Goal: Find specific page/section: Find specific page/section

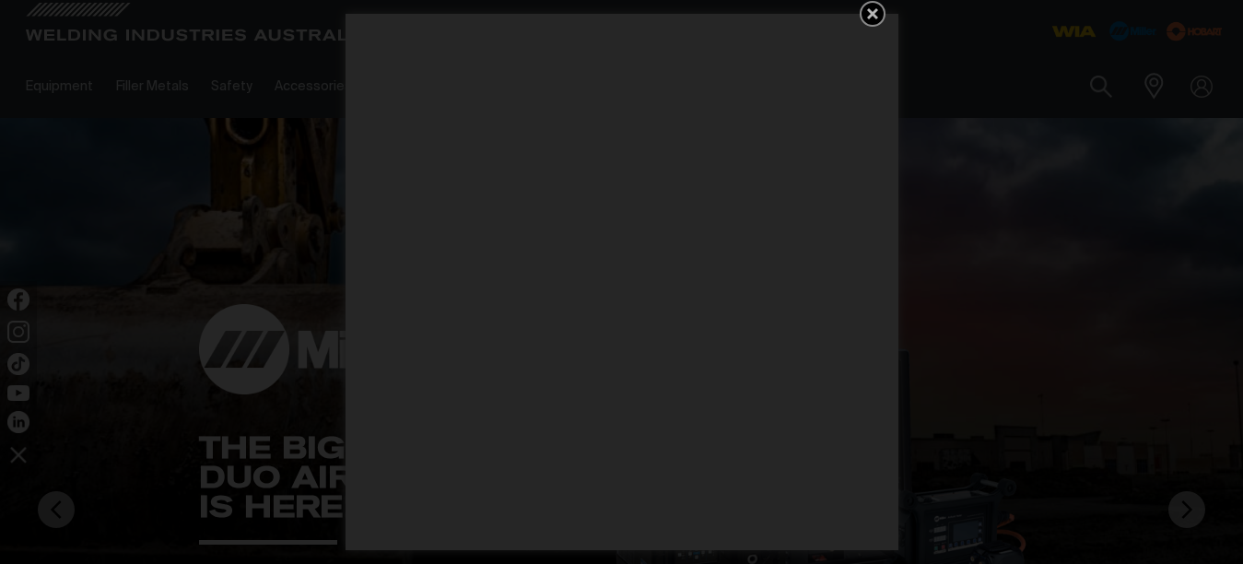
click at [872, 15] on icon "Get 5 WIA Welding Guides Free!" at bounding box center [872, 13] width 11 height 11
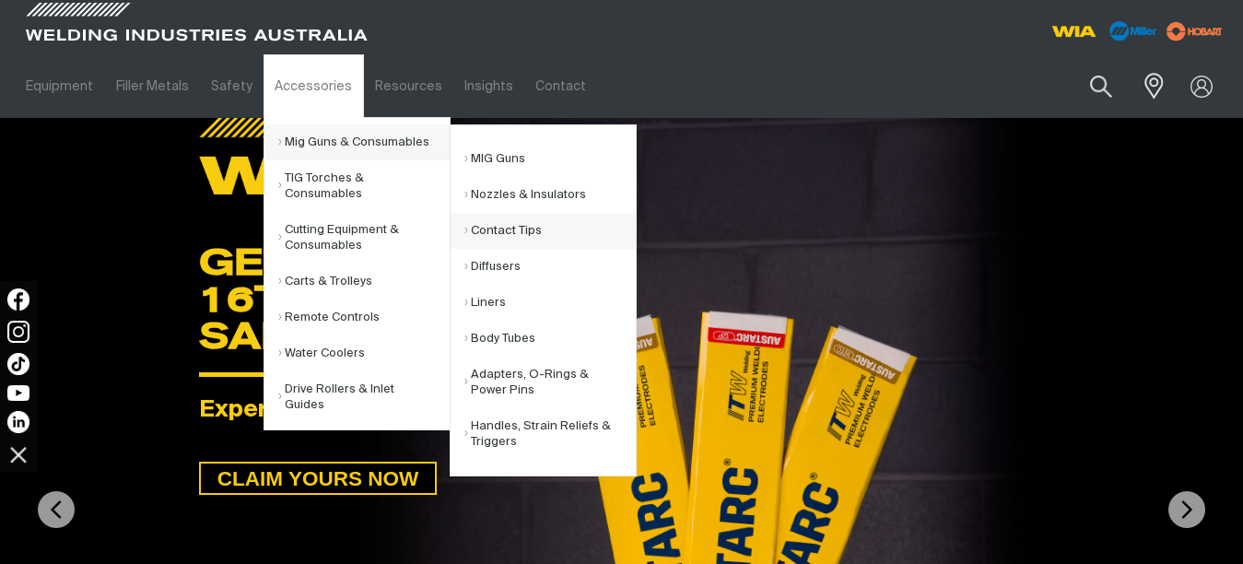
click at [492, 230] on link "Contact Tips" at bounding box center [549, 231] width 171 height 36
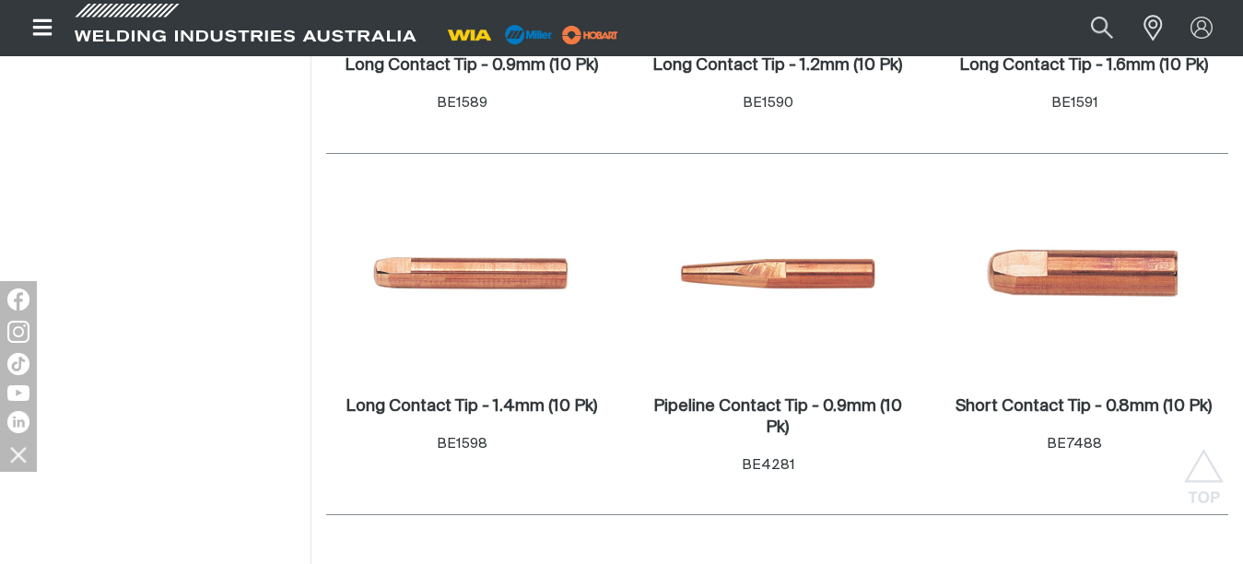
scroll to position [884, 0]
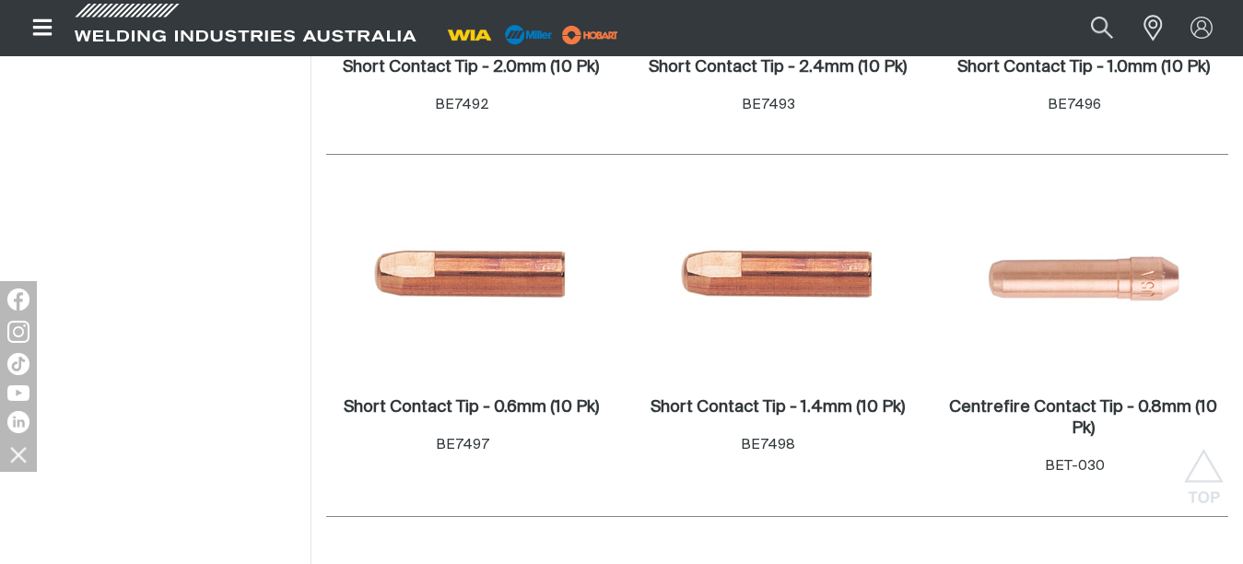
scroll to position [1916, 0]
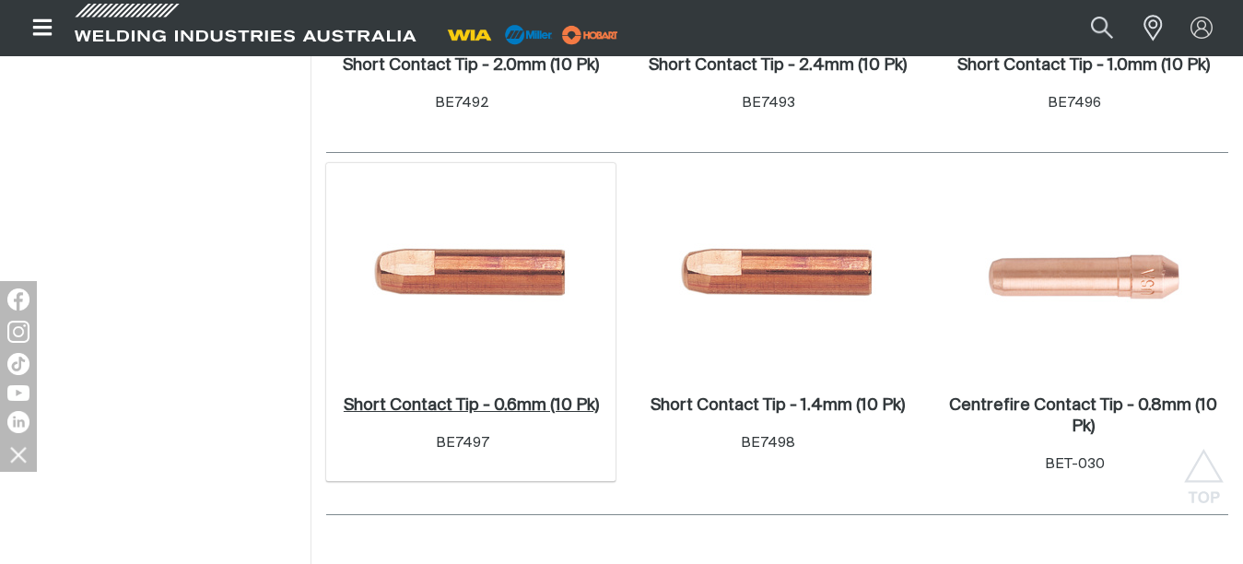
click at [444, 414] on h2 "Short Contact Tip - 0.6mm (10 Pk) ." at bounding box center [471, 405] width 255 height 17
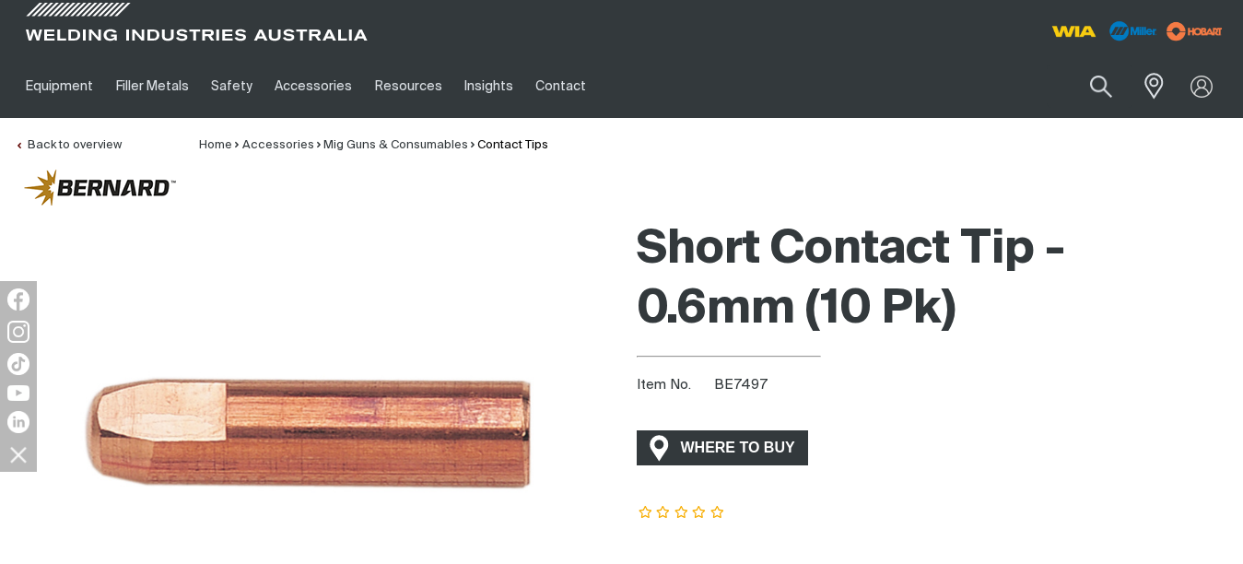
click at [695, 442] on span "WHERE TO BUY" at bounding box center [738, 447] width 138 height 29
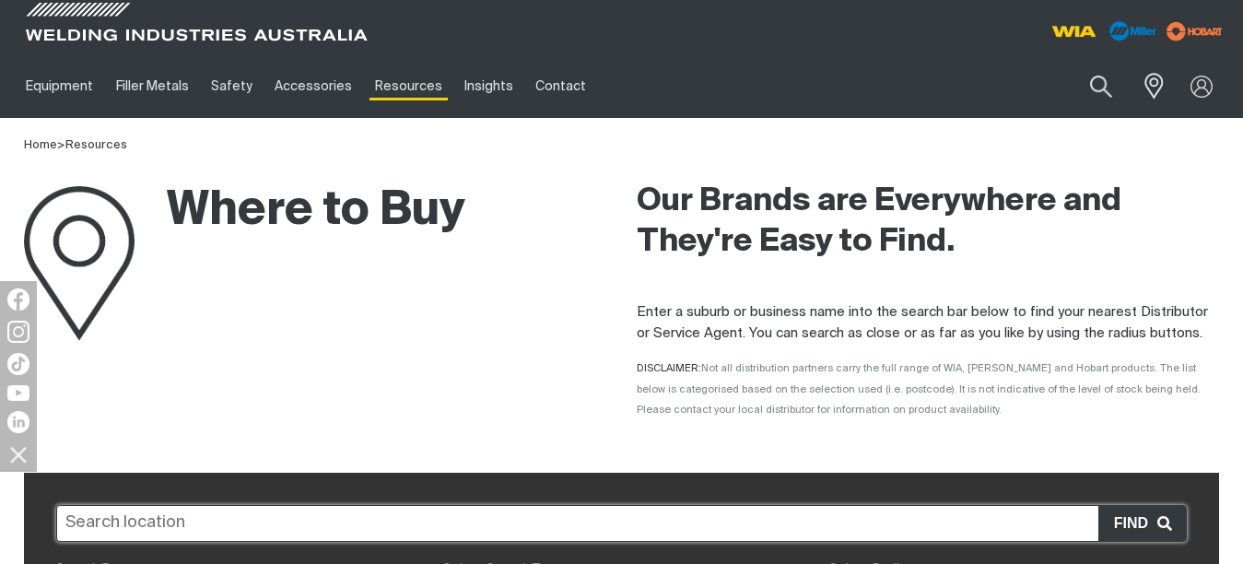
scroll to position [111, 0]
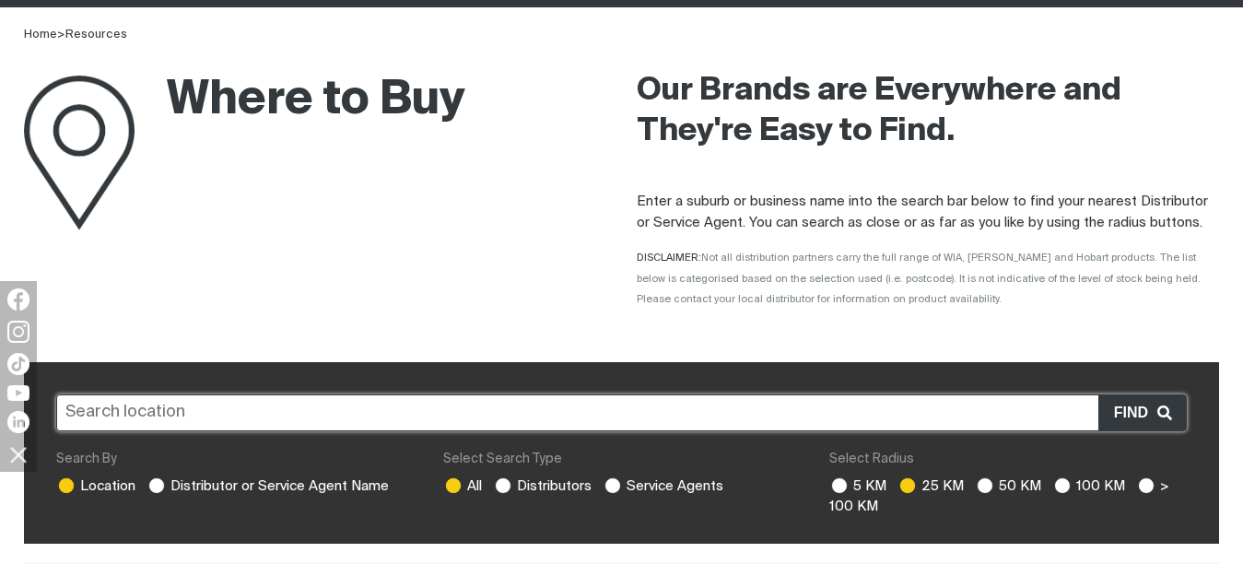
click at [345, 418] on input "text" at bounding box center [621, 412] width 1130 height 37
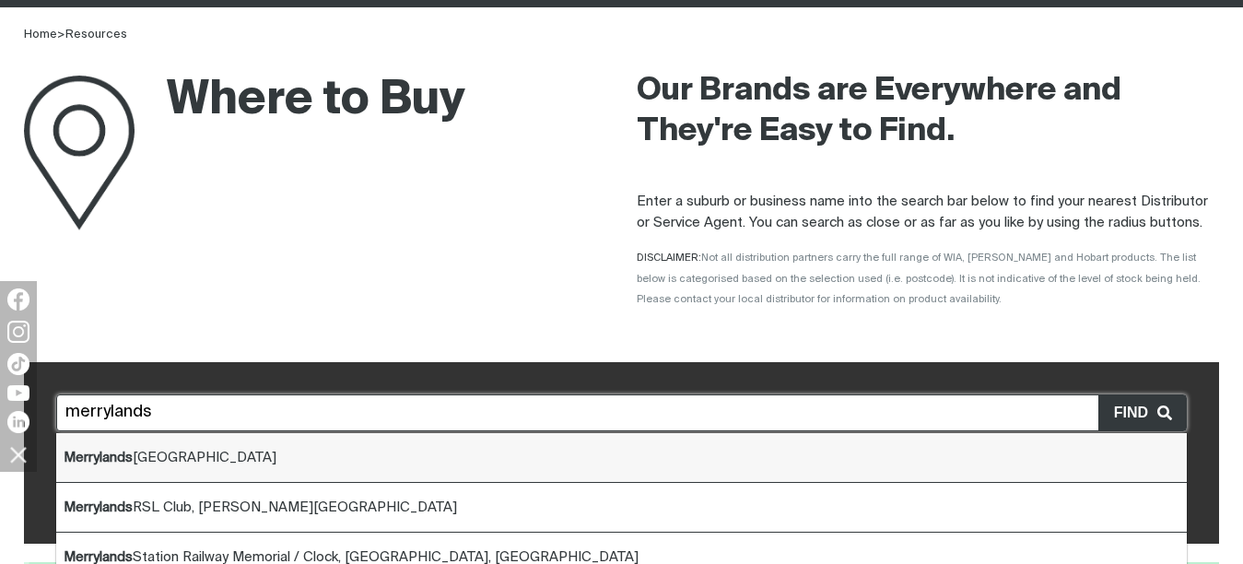
click at [200, 461] on li "[GEOGRAPHIC_DATA]" at bounding box center [621, 458] width 1130 height 50
type input "[GEOGRAPHIC_DATA]"
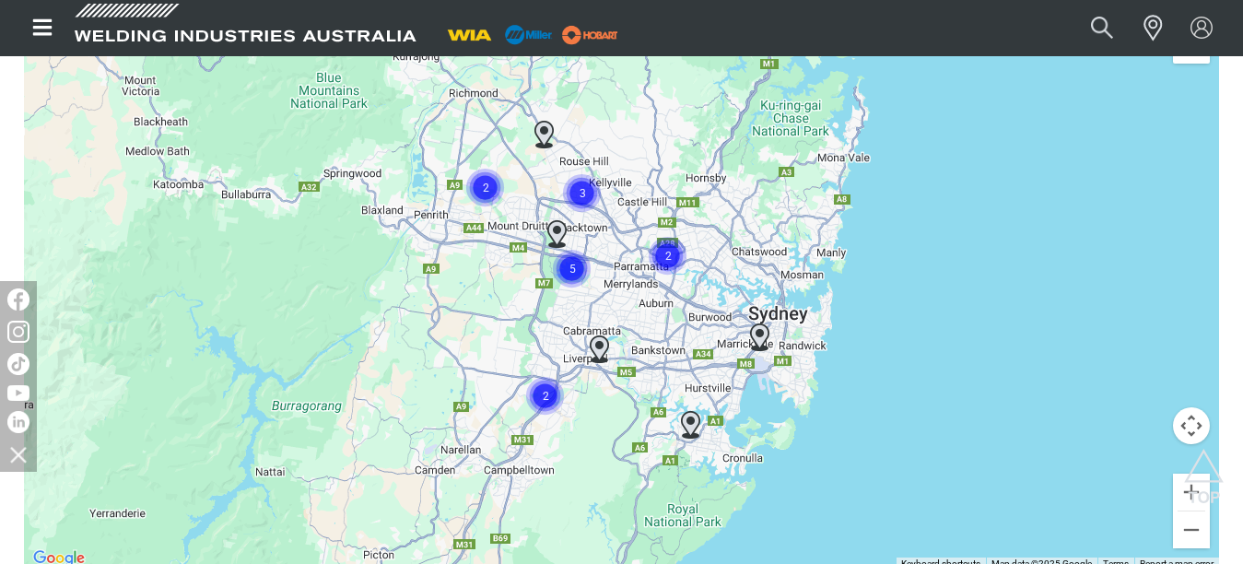
scroll to position [663, 0]
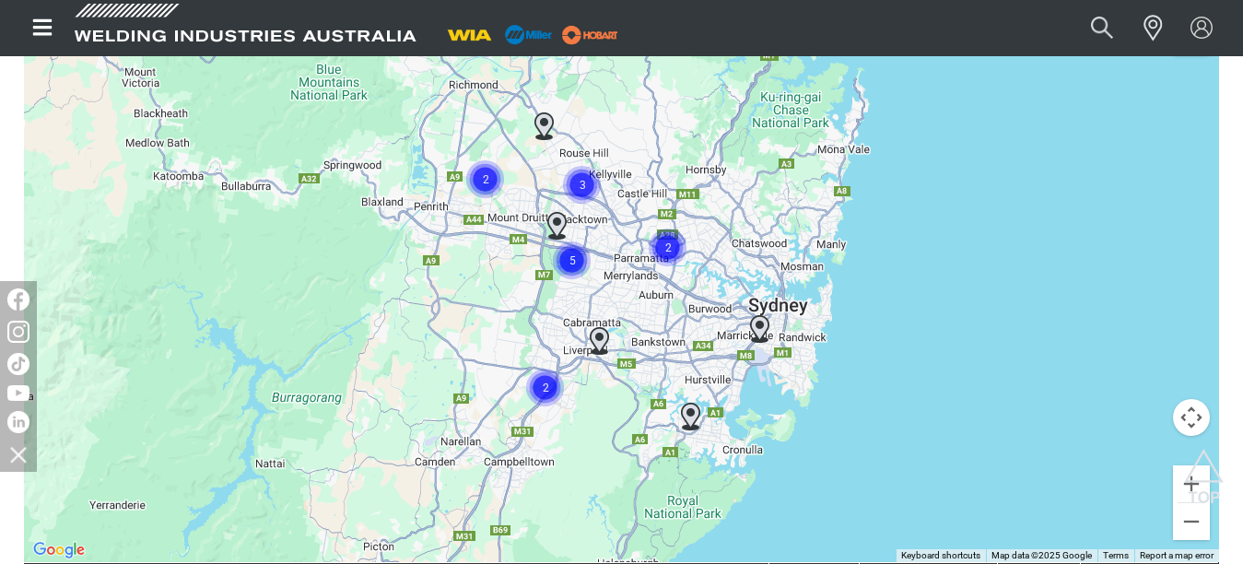
click at [665, 246] on img "Cluster of 2 markers" at bounding box center [667, 247] width 41 height 41
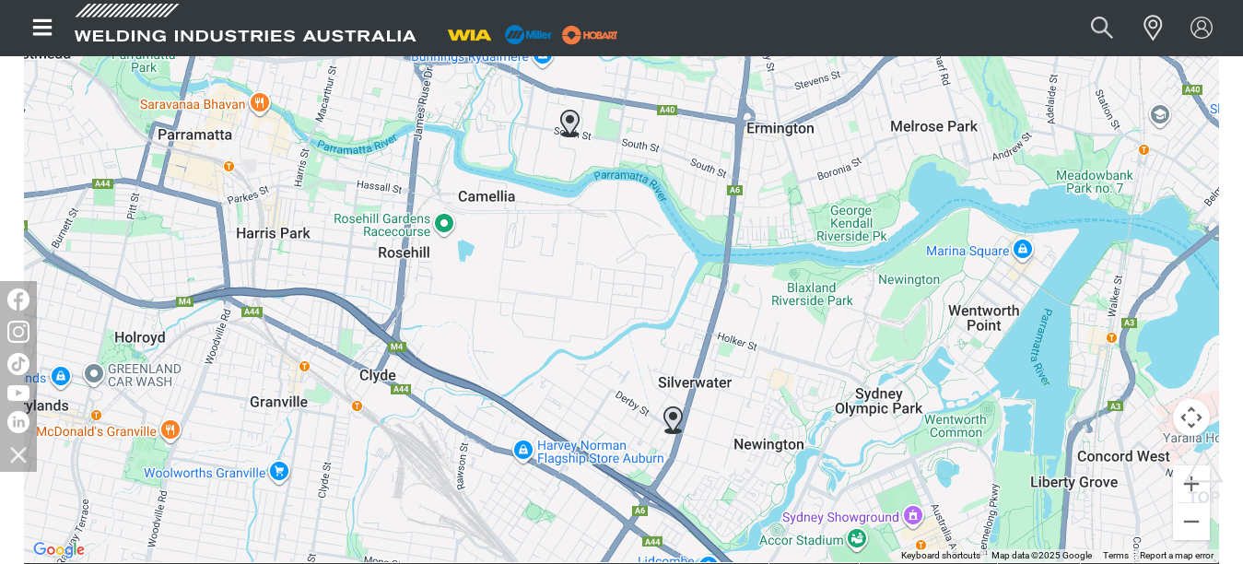
click at [567, 124] on img at bounding box center [569, 124] width 19 height 28
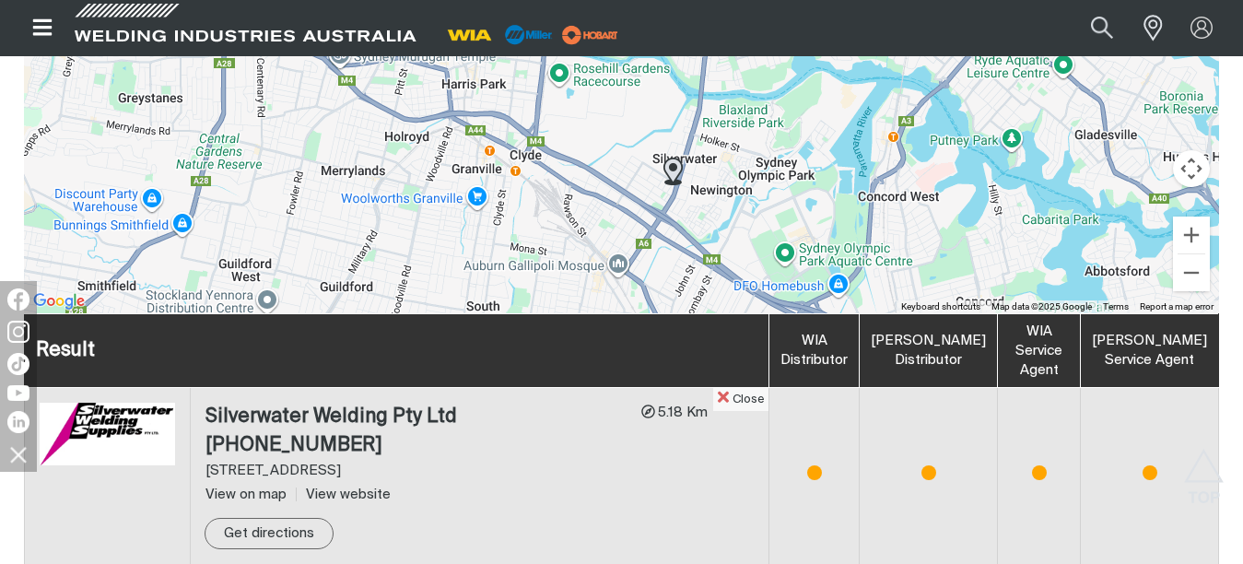
click at [729, 391] on icon at bounding box center [723, 397] width 11 height 17
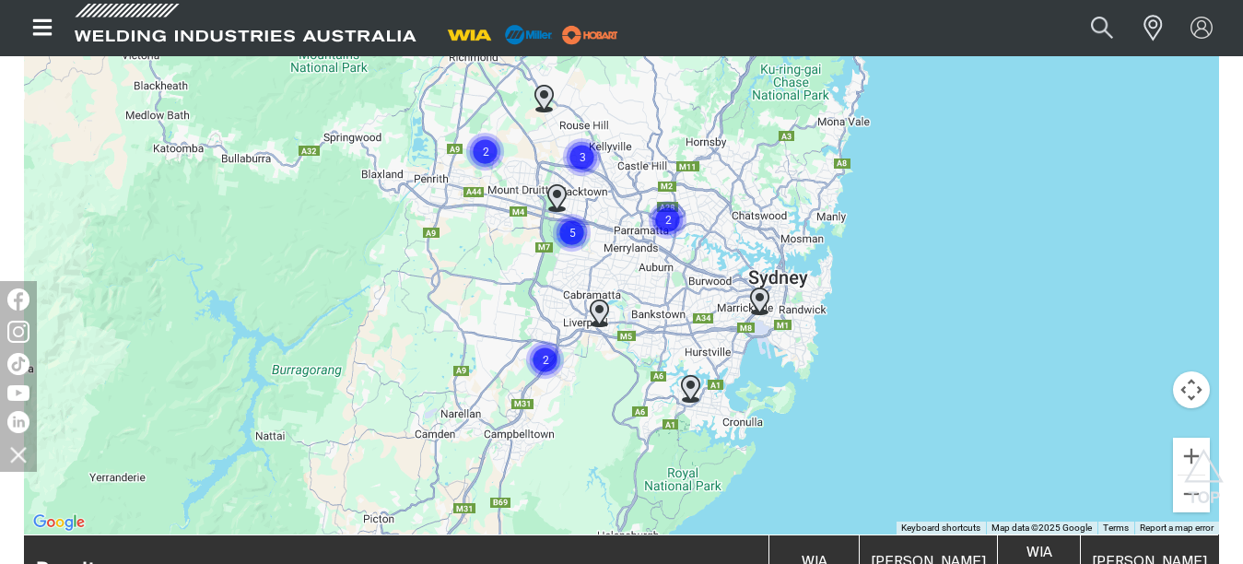
scroll to position [654, 0]
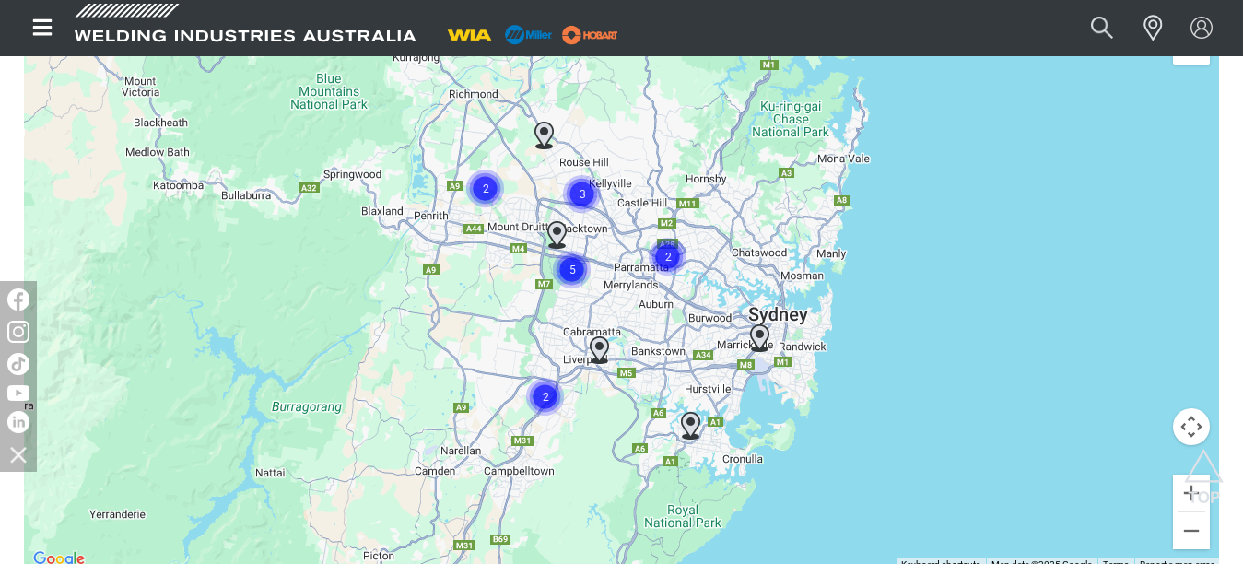
click at [574, 272] on img "Cluster of 5 markers" at bounding box center [571, 269] width 41 height 41
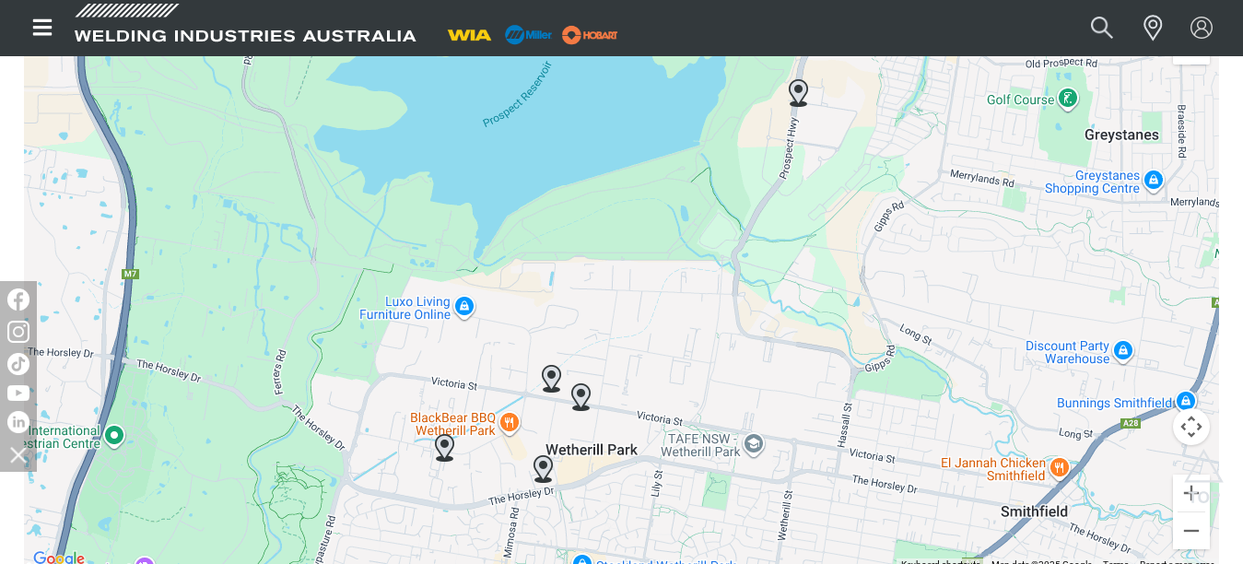
click at [581, 390] on img at bounding box center [580, 397] width 19 height 28
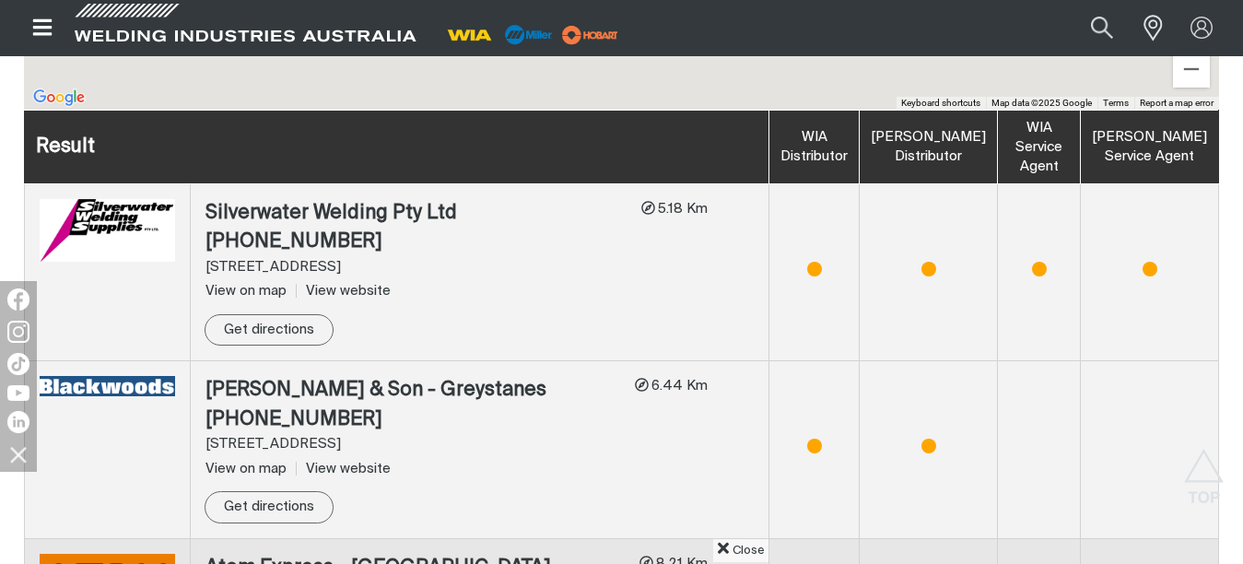
scroll to position [1266, 0]
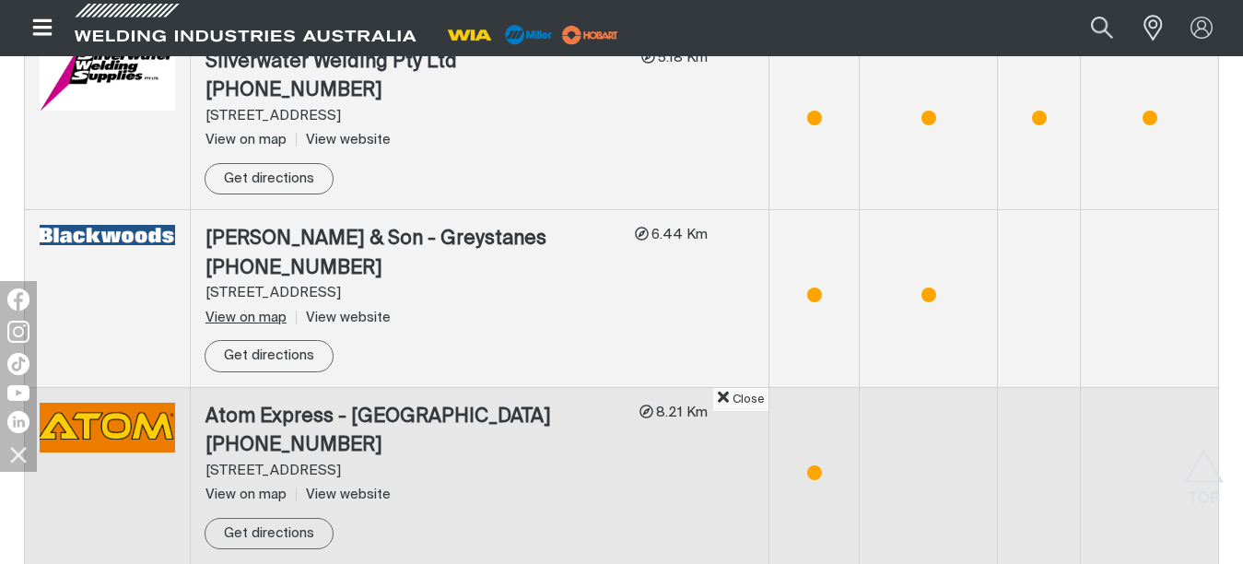
click at [273, 314] on span "View on map" at bounding box center [245, 317] width 81 height 14
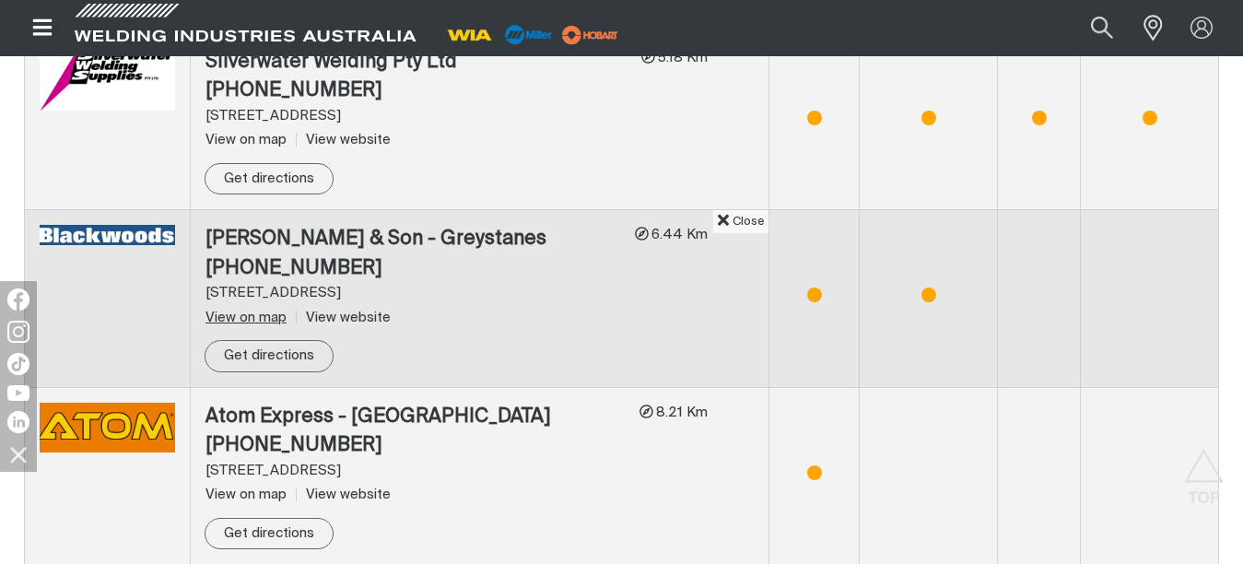
scroll to position [615, 0]
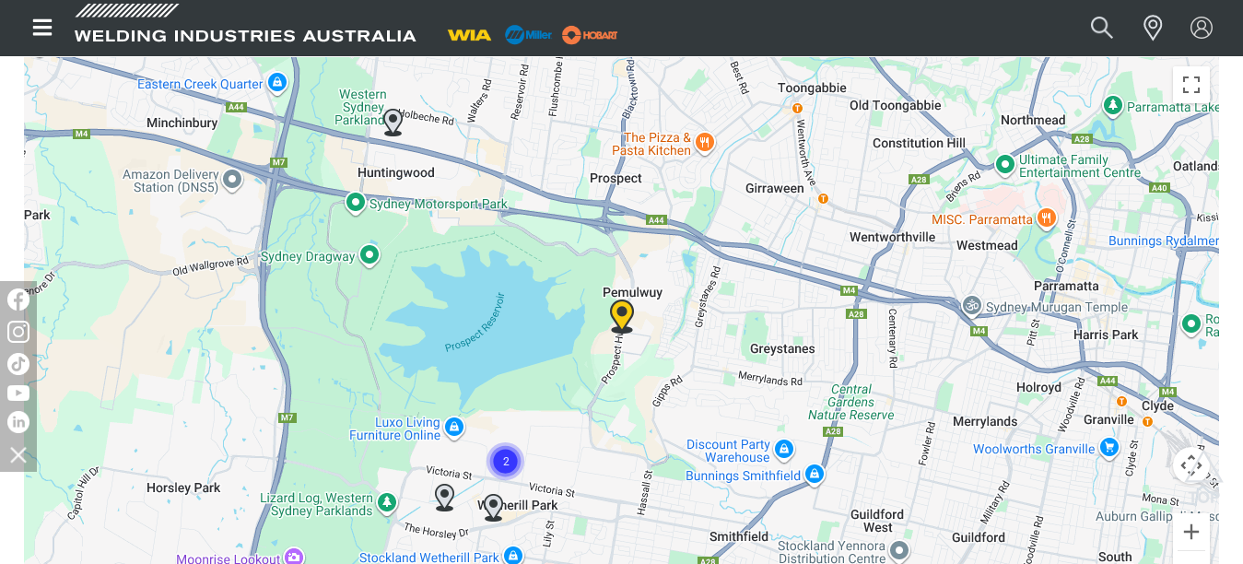
click at [621, 315] on img at bounding box center [622, 316] width 24 height 34
click at [391, 121] on img at bounding box center [392, 123] width 19 height 28
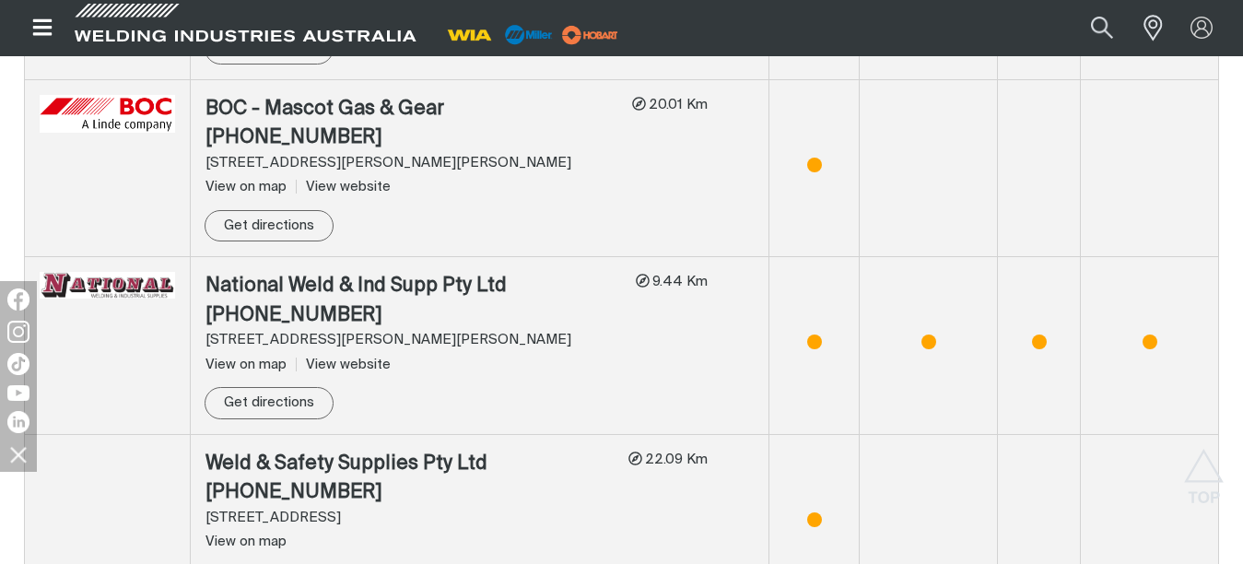
scroll to position [2651, 0]
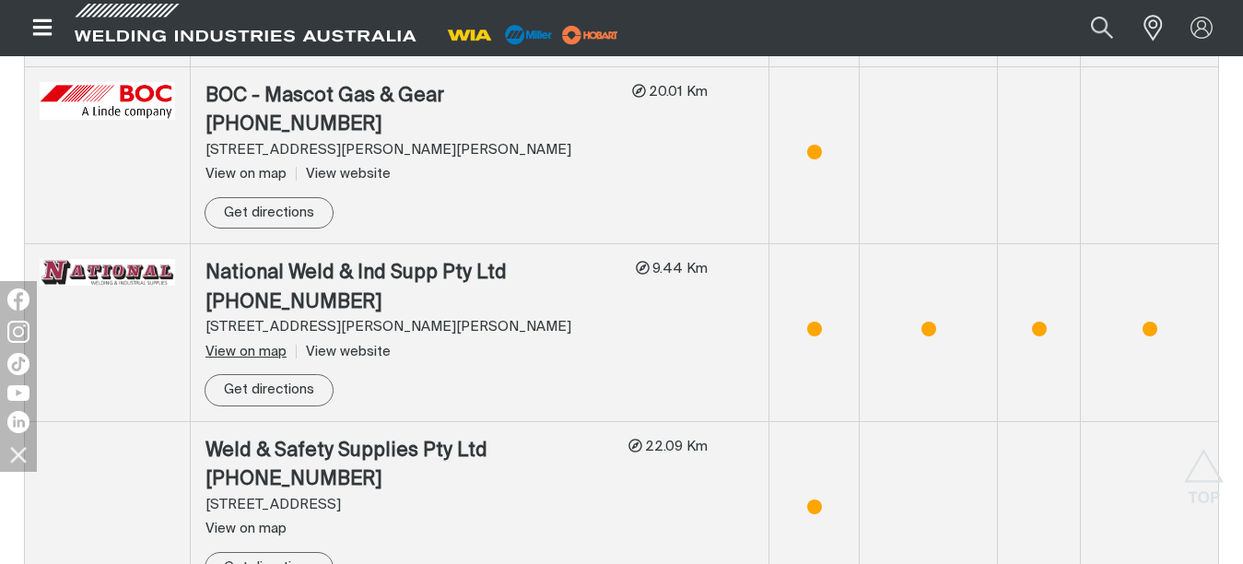
click at [268, 350] on span "View on map" at bounding box center [245, 351] width 81 height 14
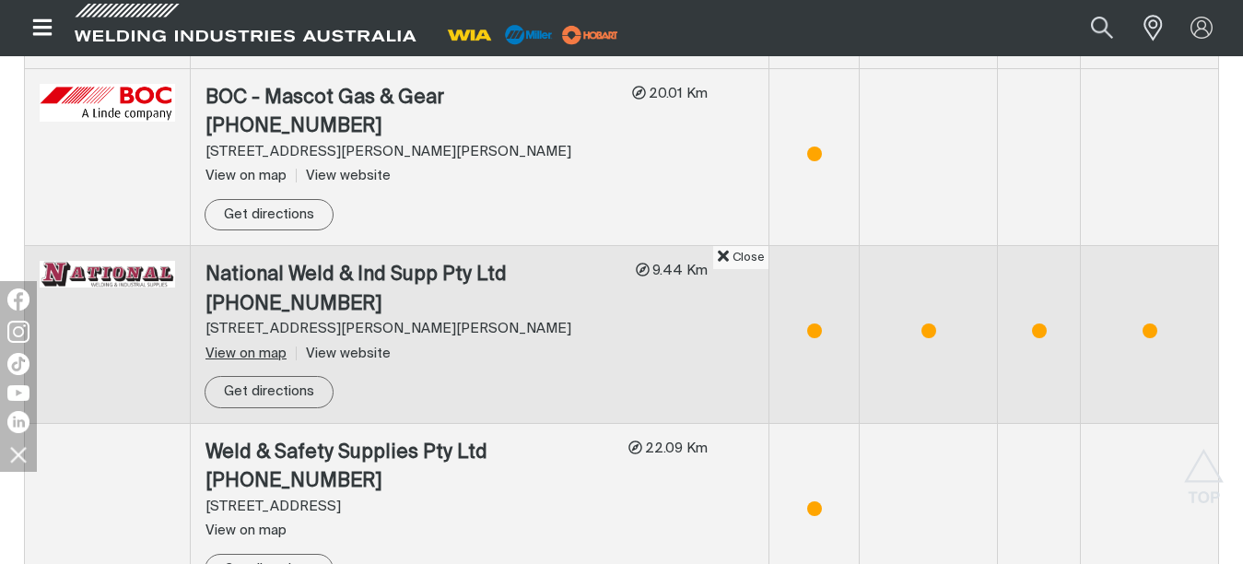
scroll to position [615, 0]
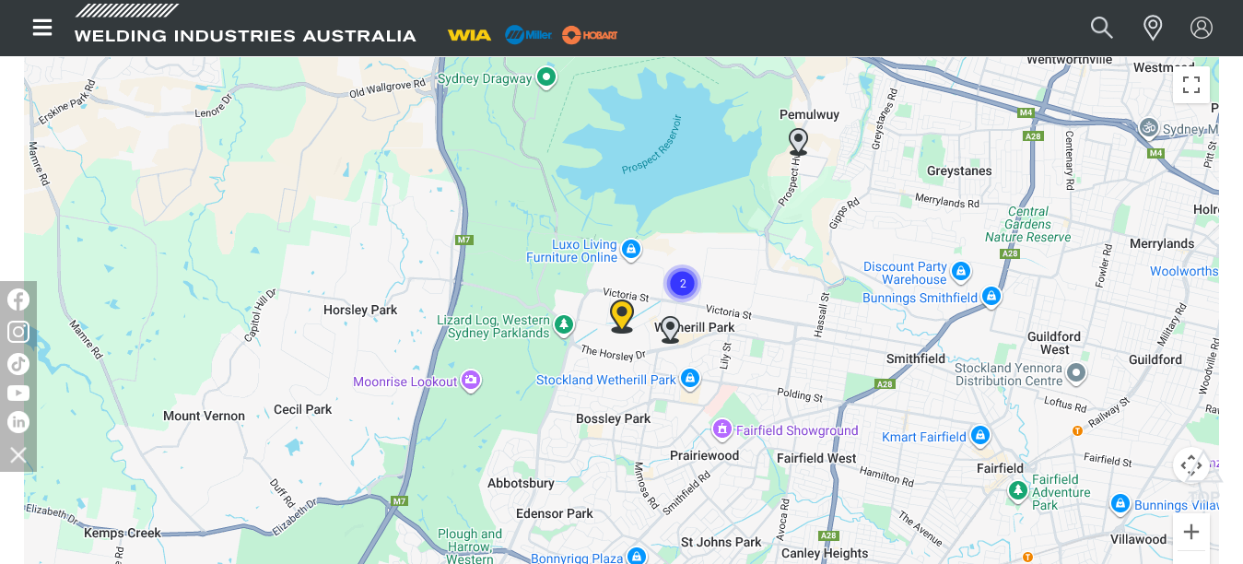
click at [801, 139] on img at bounding box center [797, 142] width 19 height 28
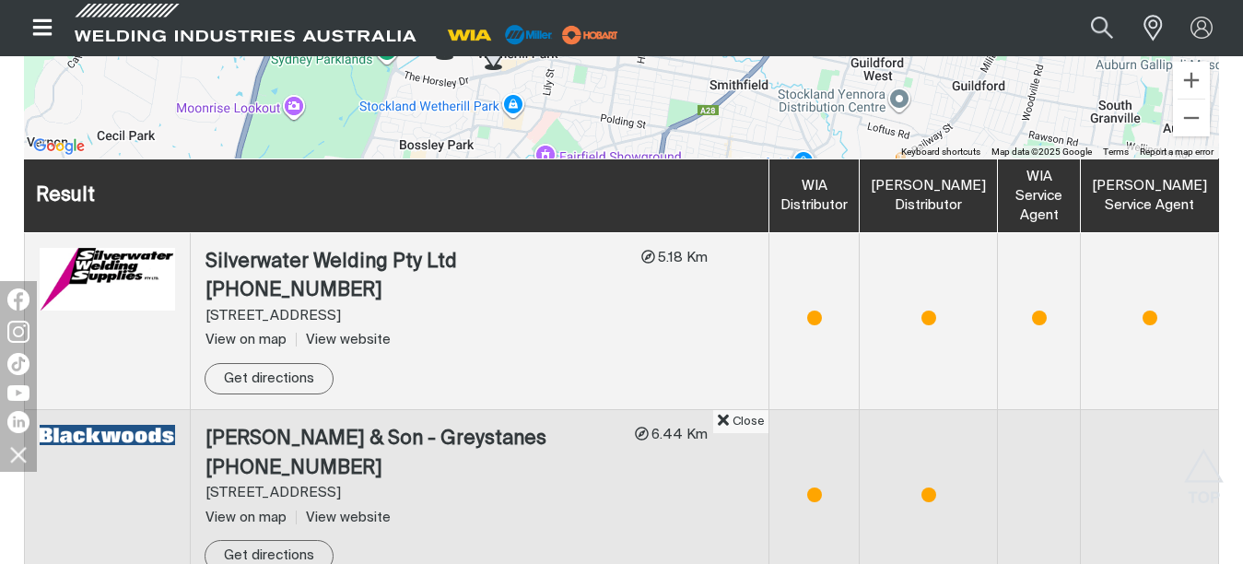
scroll to position [1090, 0]
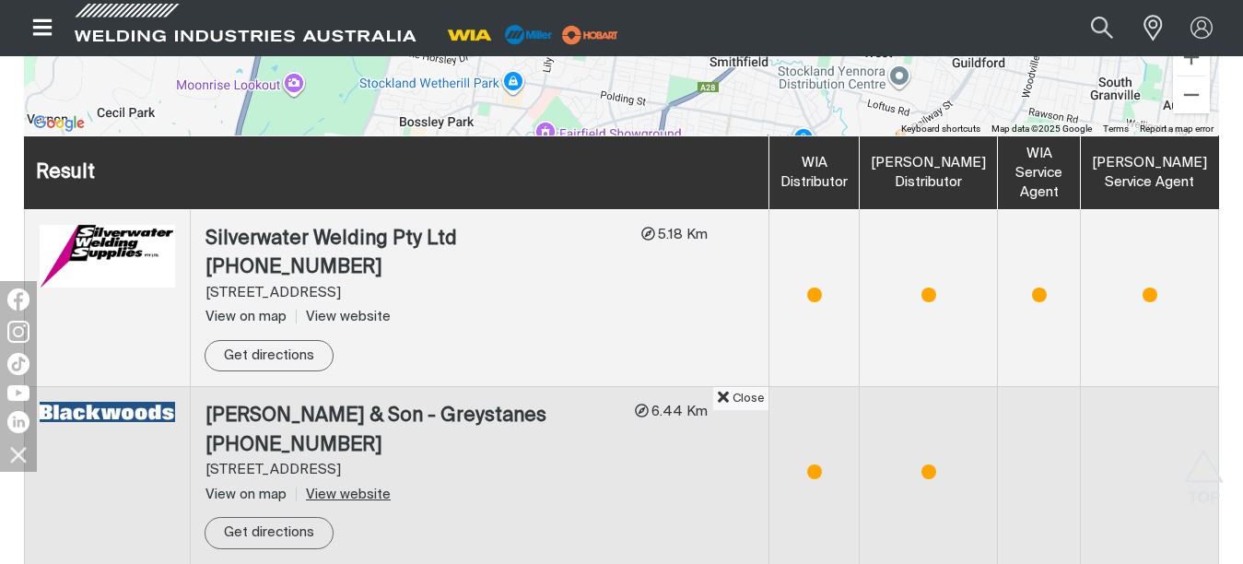
click at [366, 493] on link "View website" at bounding box center [343, 494] width 95 height 14
drag, startPoint x: 1185, startPoint y: 97, endPoint x: 1245, endPoint y: 12, distance: 103.8
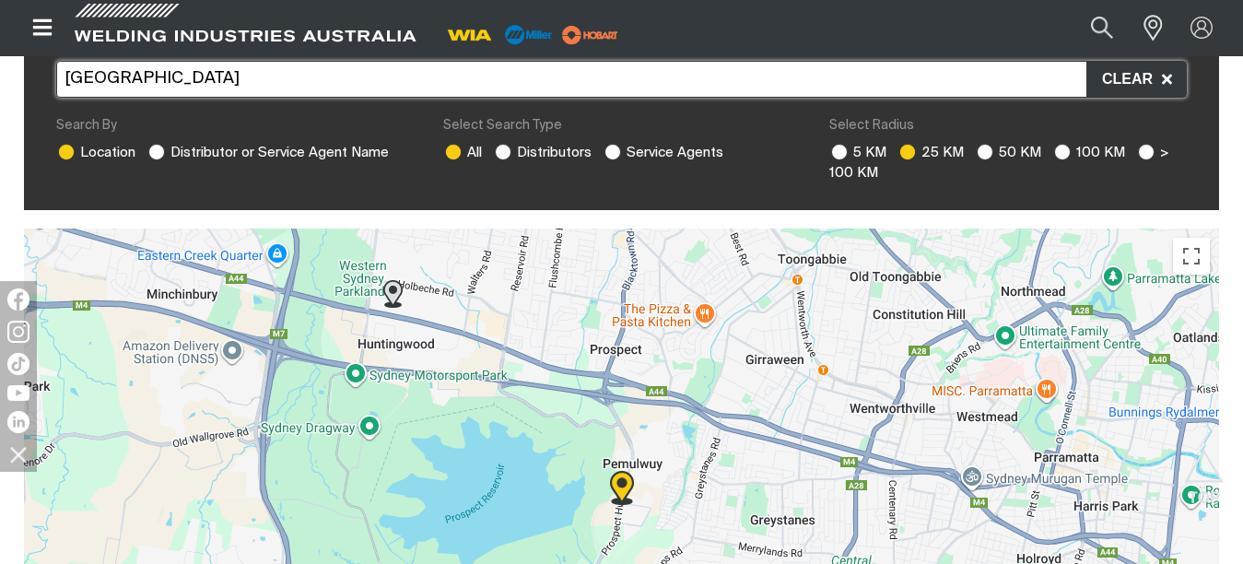
scroll to position [426, 0]
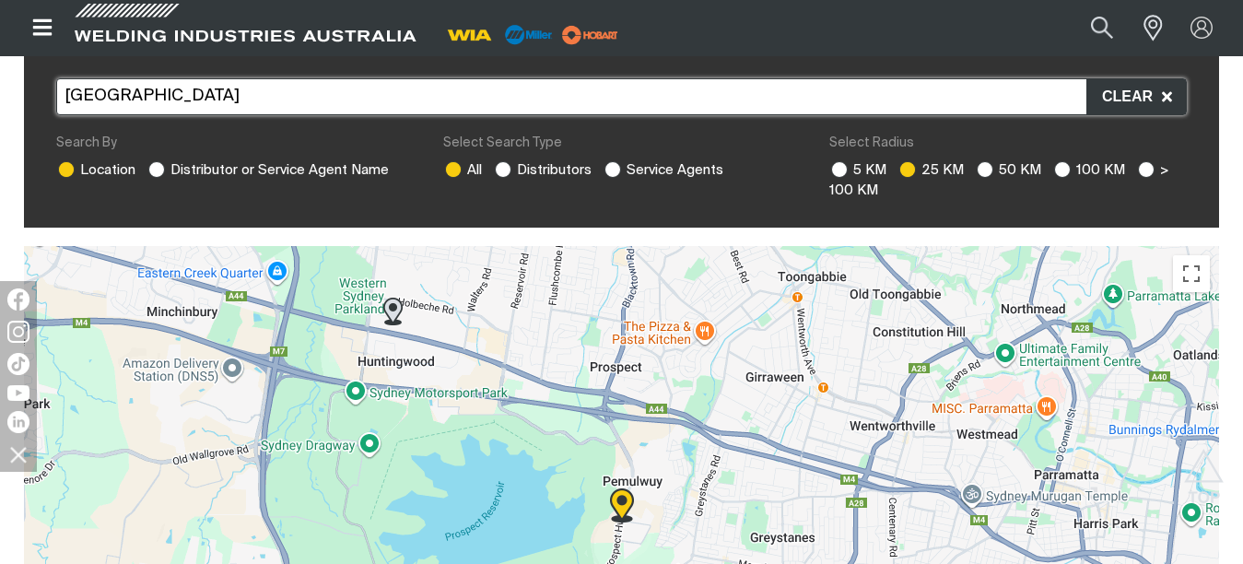
click at [392, 309] on img at bounding box center [392, 312] width 19 height 28
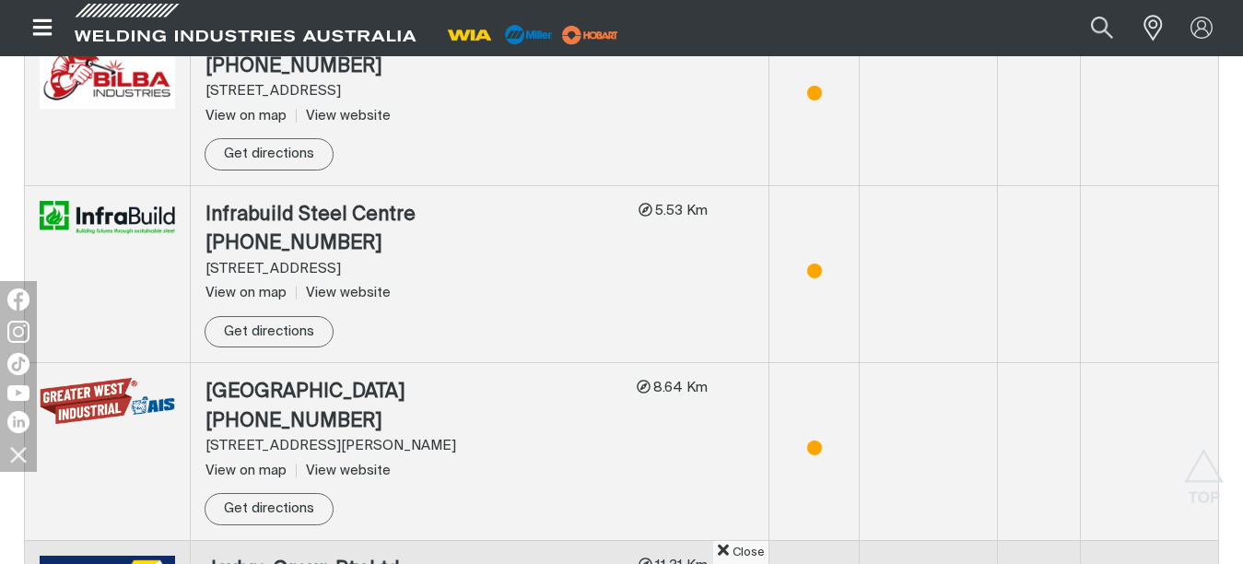
scroll to position [3572, 0]
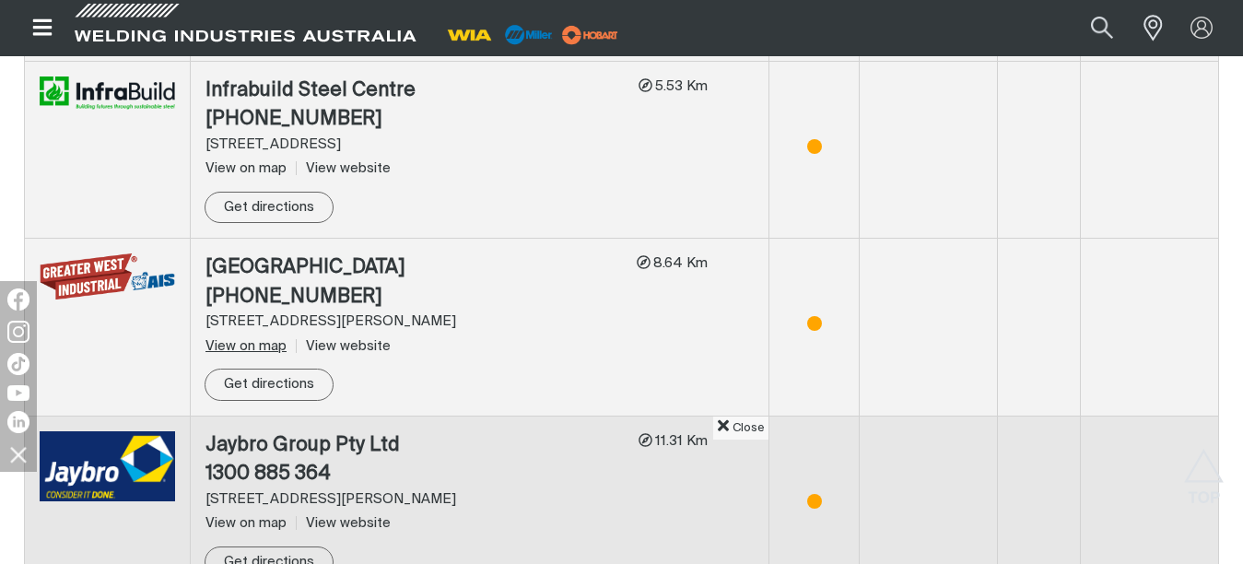
click at [256, 339] on span "View on map" at bounding box center [245, 346] width 81 height 14
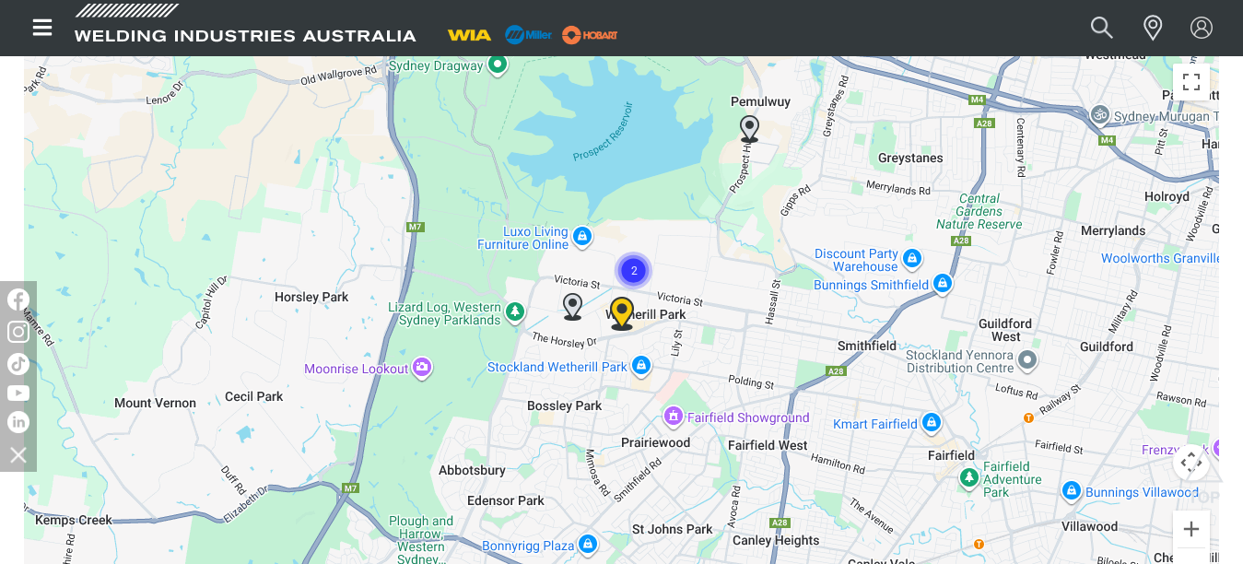
scroll to position [615, 0]
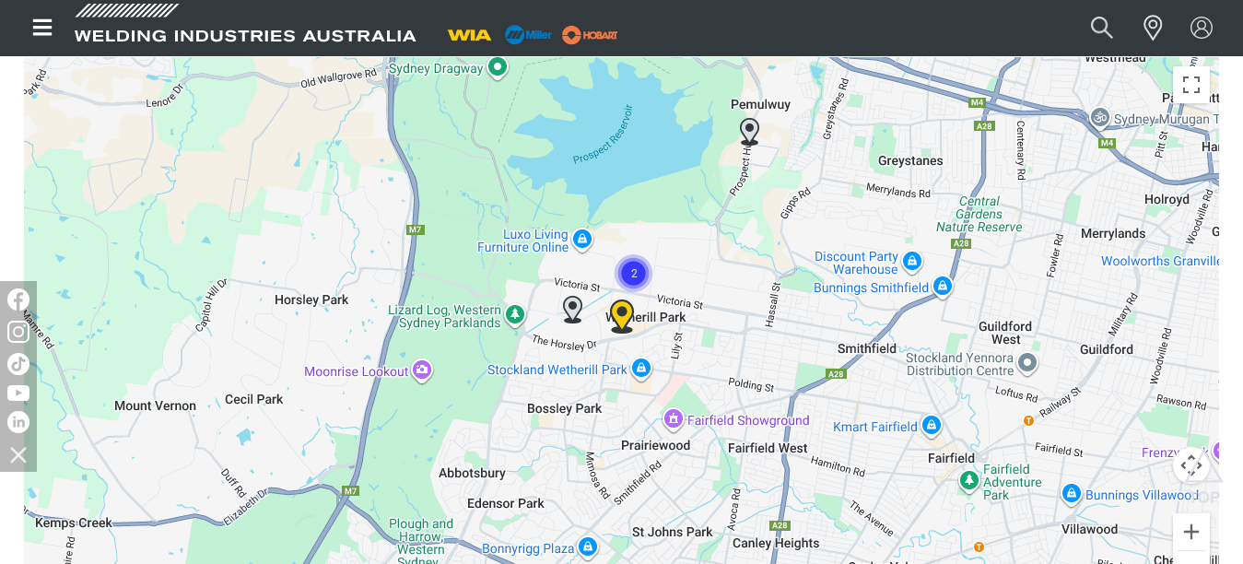
click at [617, 323] on img at bounding box center [622, 316] width 24 height 34
click at [619, 311] on img at bounding box center [622, 316] width 24 height 34
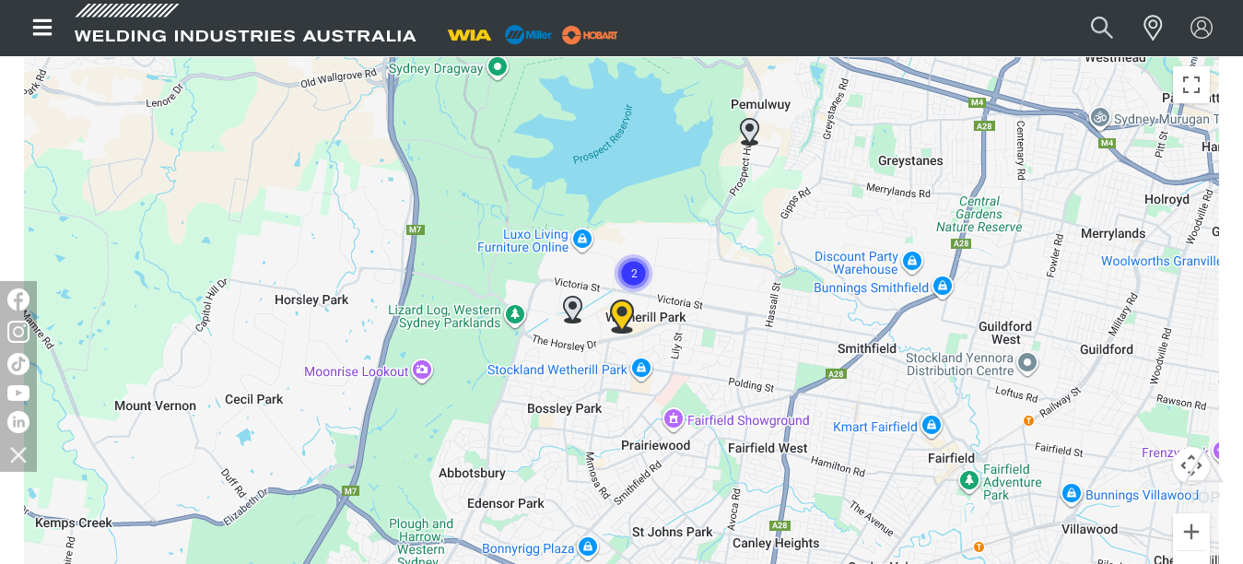
click at [619, 311] on img at bounding box center [622, 316] width 24 height 34
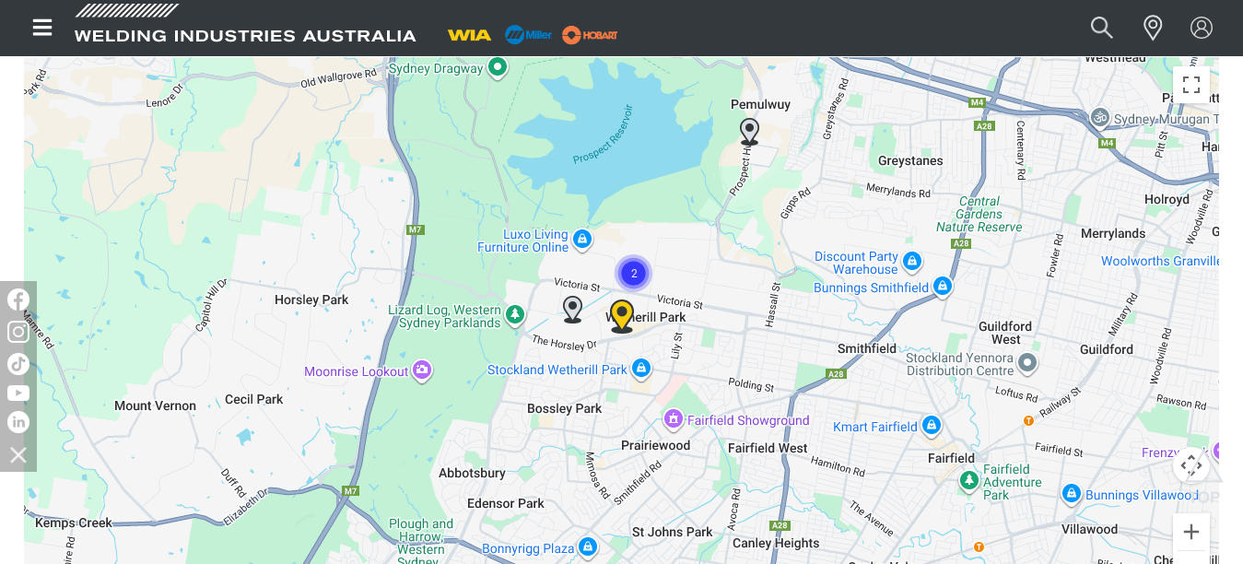
click at [623, 312] on img at bounding box center [622, 316] width 24 height 34
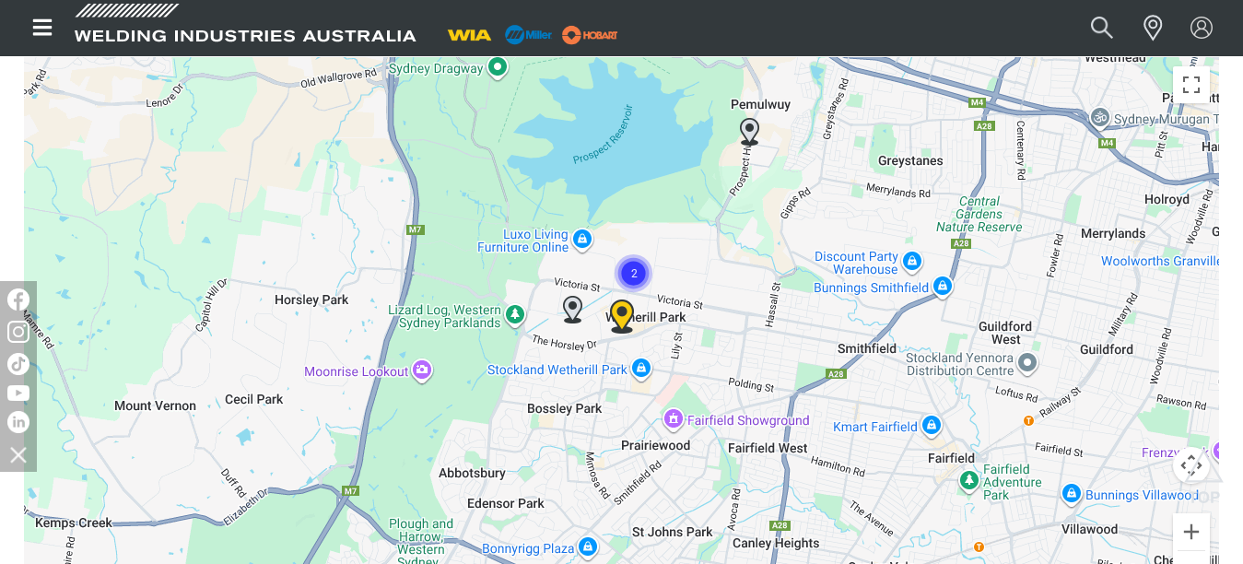
click at [623, 312] on img at bounding box center [622, 316] width 24 height 34
click at [621, 322] on img at bounding box center [622, 316] width 24 height 34
click at [1184, 523] on button "Zoom in" at bounding box center [1191, 531] width 37 height 37
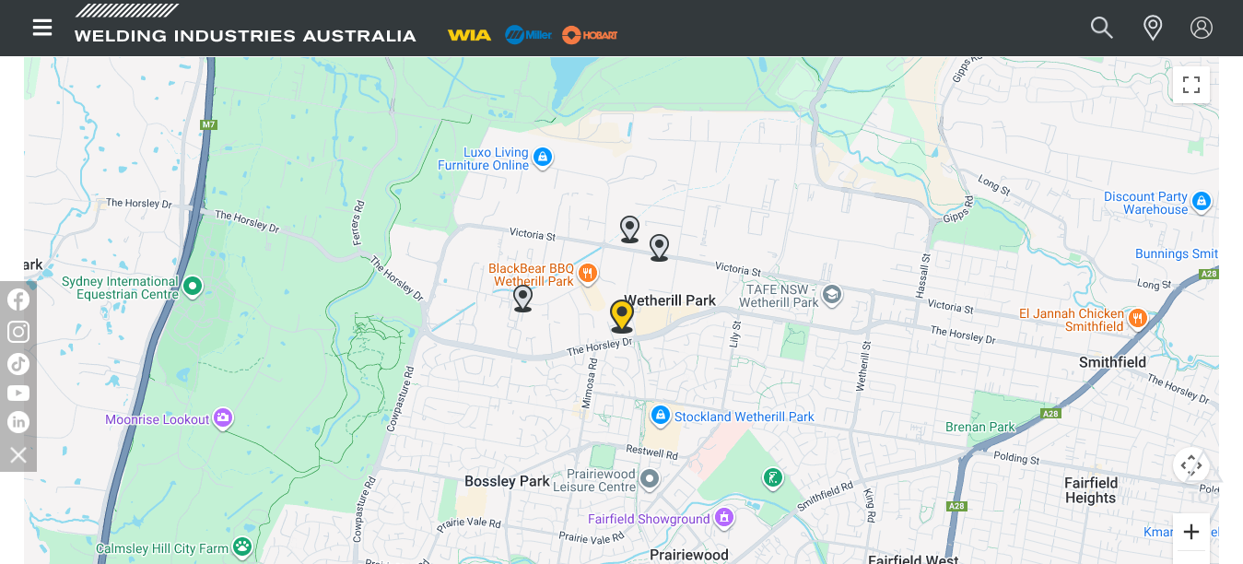
click at [1184, 523] on button "Zoom in" at bounding box center [1191, 531] width 37 height 37
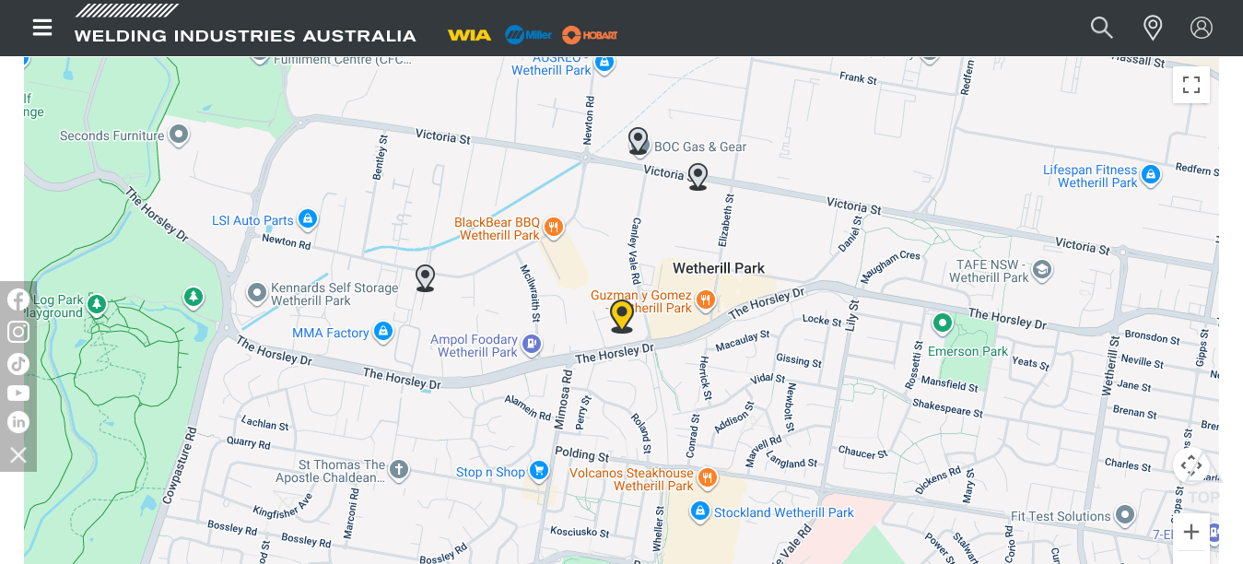
click at [623, 309] on img at bounding box center [622, 316] width 24 height 34
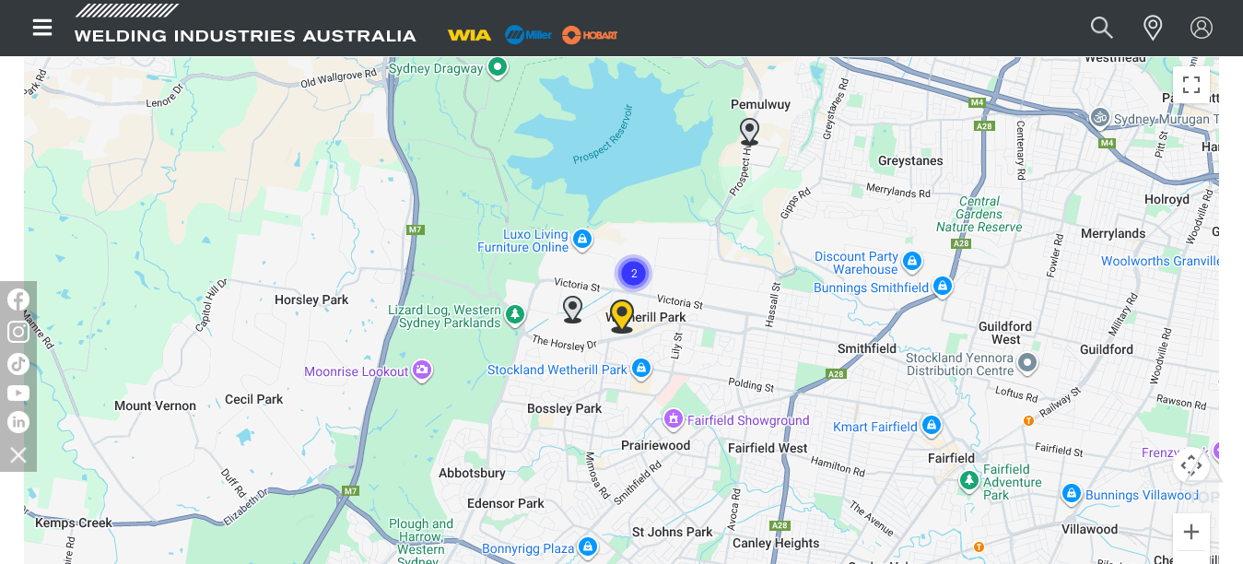
click at [621, 318] on img at bounding box center [622, 316] width 24 height 34
click at [622, 327] on img at bounding box center [622, 316] width 24 height 34
click at [620, 334] on div "To navigate, press the arrow keys." at bounding box center [621, 333] width 1195 height 553
click at [621, 313] on img at bounding box center [622, 316] width 24 height 34
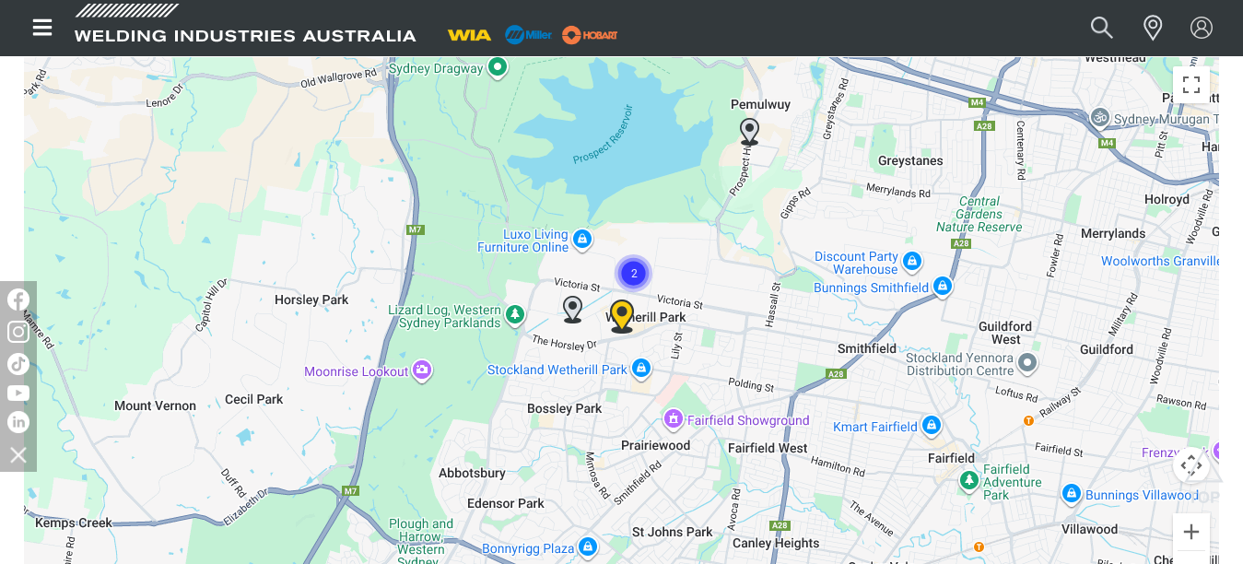
click at [621, 313] on img at bounding box center [622, 316] width 24 height 34
click at [619, 309] on img at bounding box center [622, 316] width 24 height 34
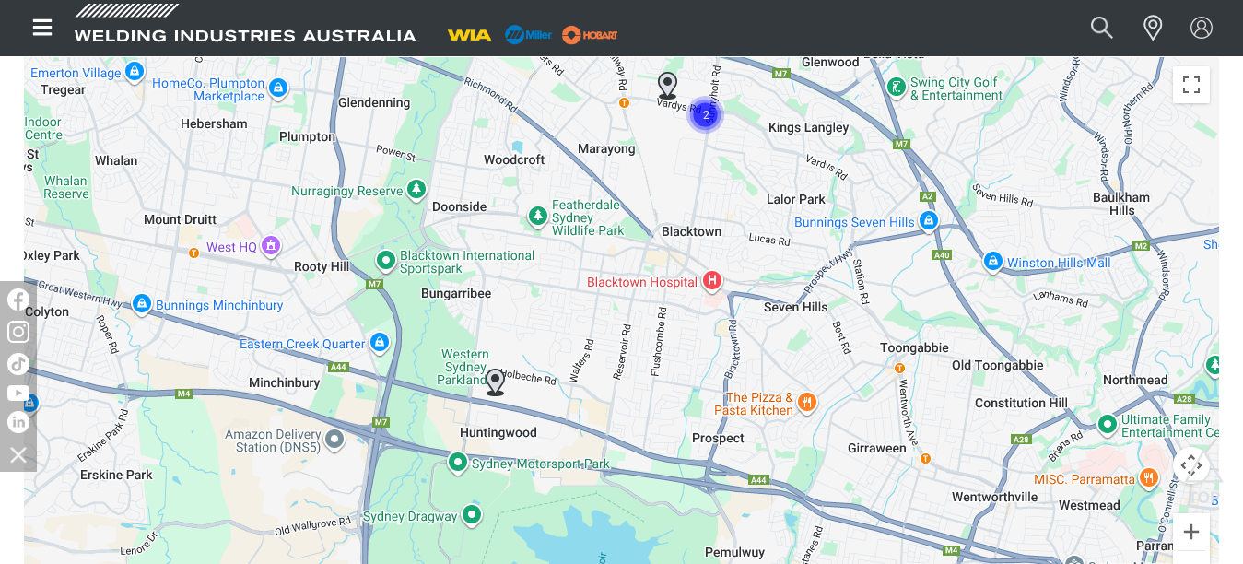
drag, startPoint x: 935, startPoint y: 150, endPoint x: 909, endPoint y: 600, distance: 450.2
click at [494, 382] on img at bounding box center [494, 382] width 19 height 28
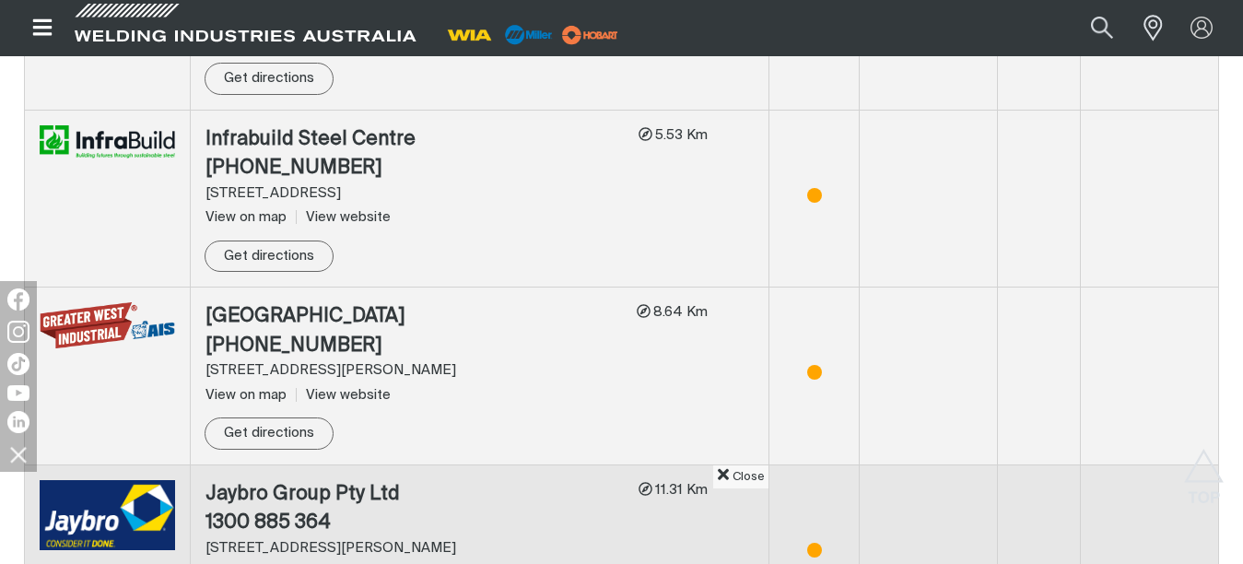
scroll to position [3572, 0]
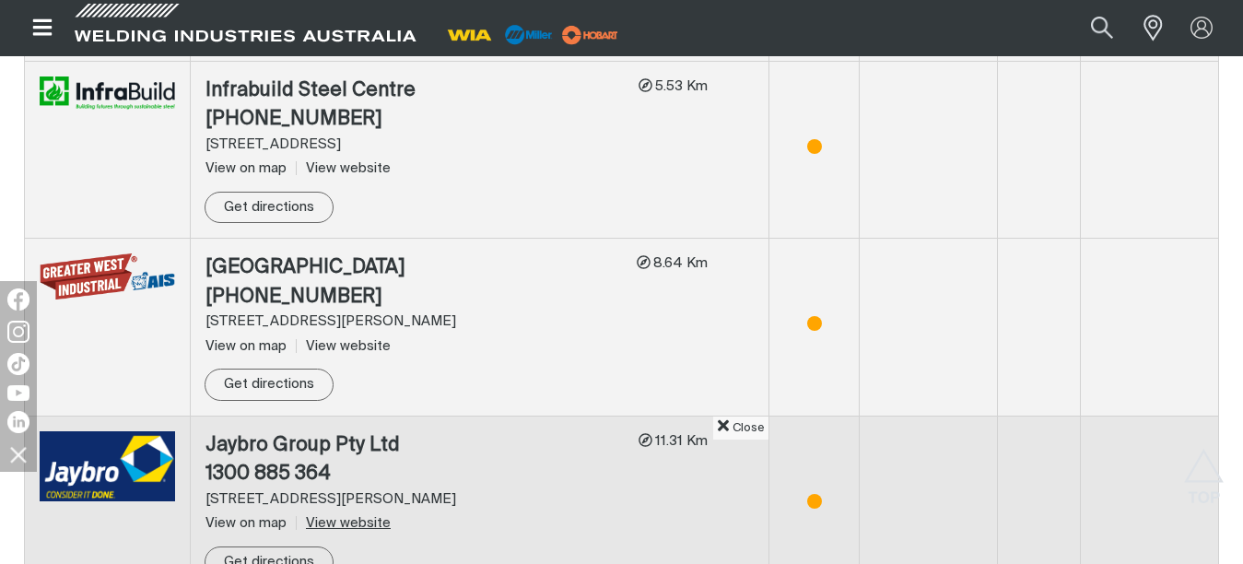
click at [339, 516] on link "View website" at bounding box center [343, 523] width 95 height 14
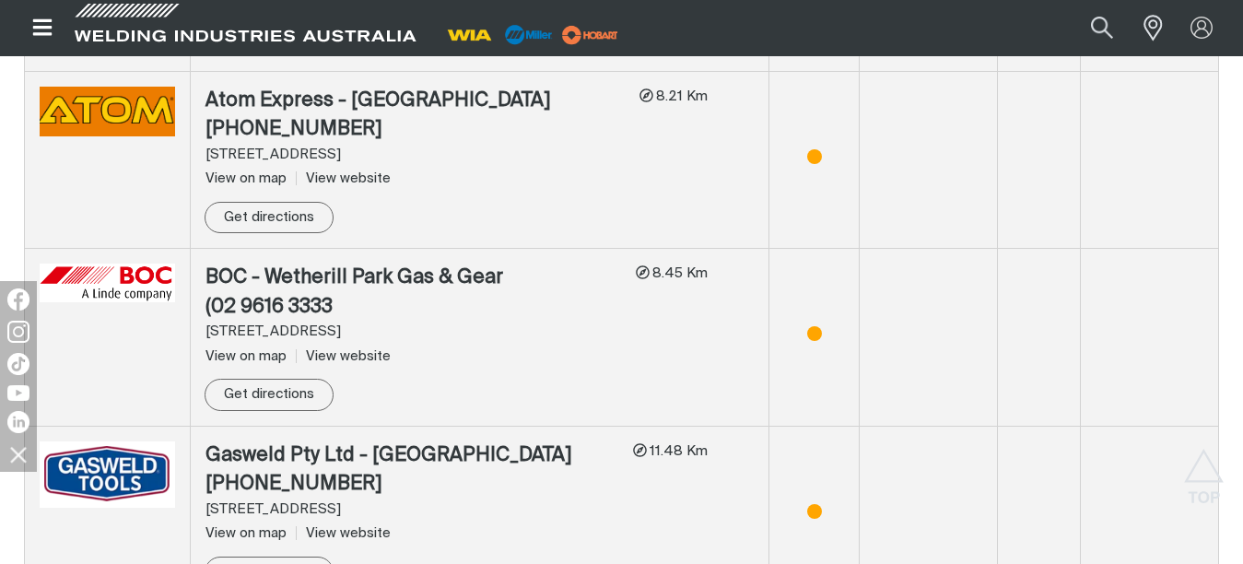
scroll to position [1546, 0]
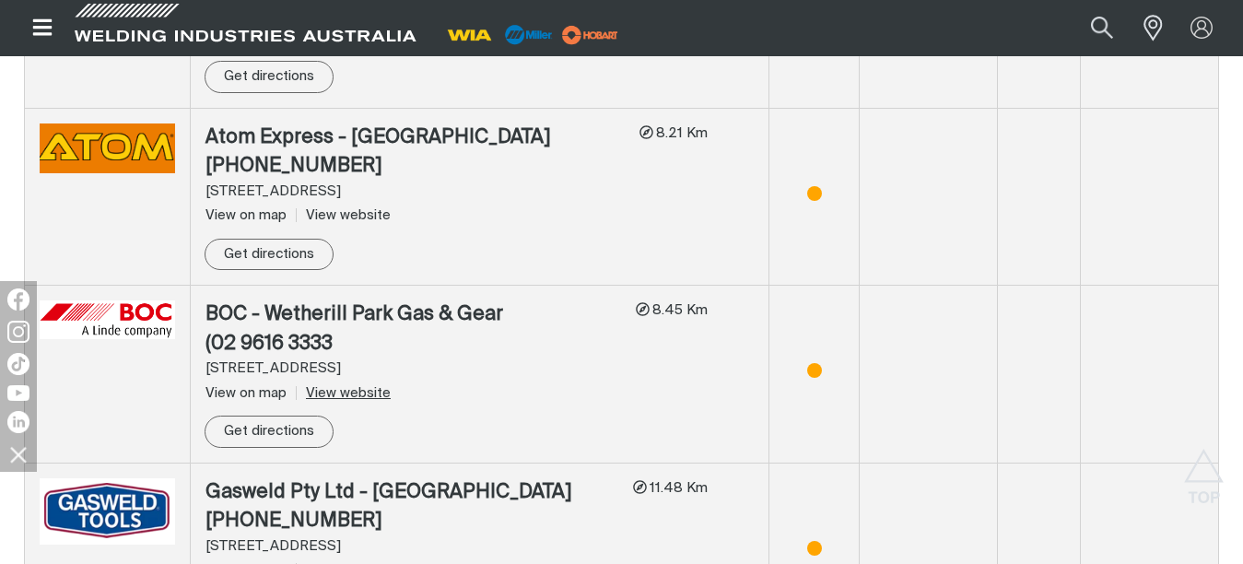
click at [326, 390] on link "View website" at bounding box center [343, 393] width 95 height 14
click at [338, 213] on link "View website" at bounding box center [343, 215] width 95 height 14
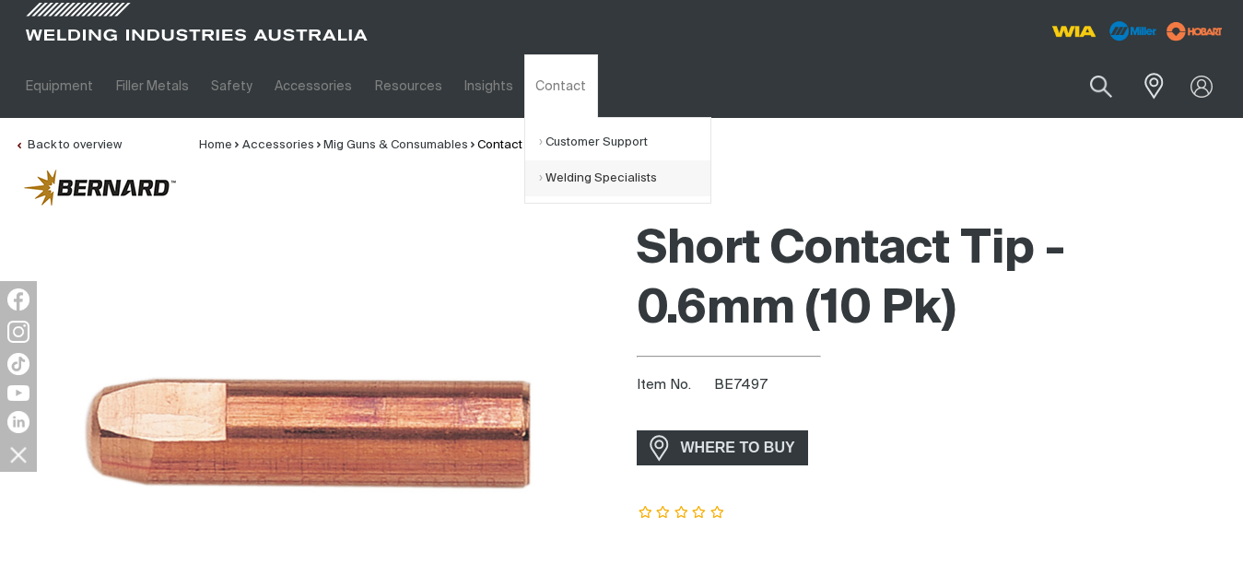
click at [577, 176] on link "Welding Specialists" at bounding box center [624, 178] width 171 height 36
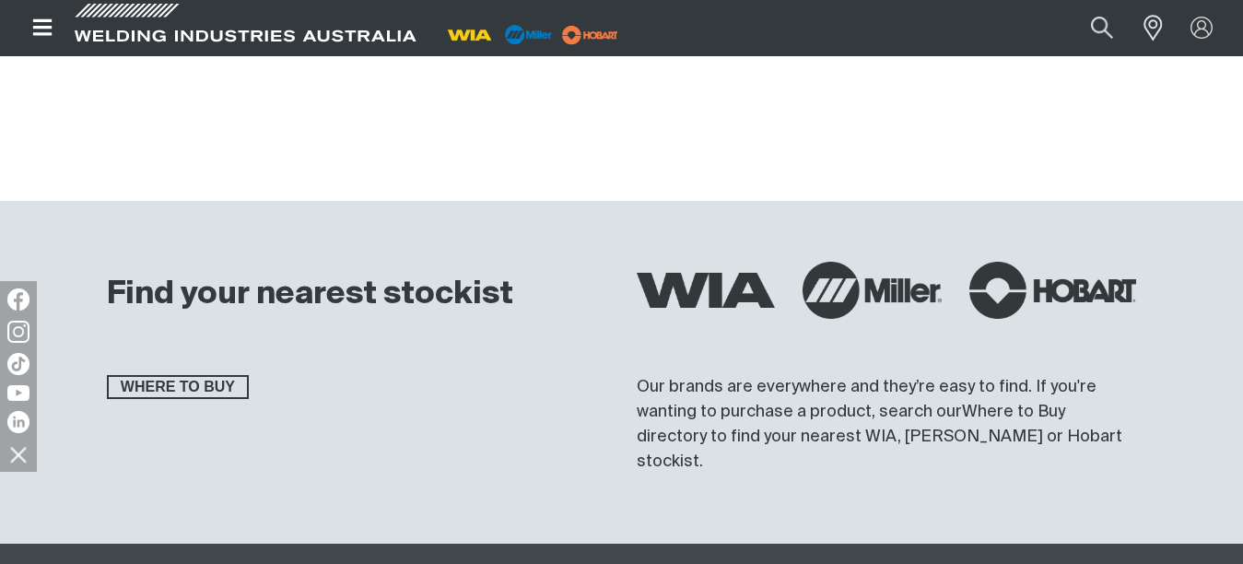
scroll to position [1928, 0]
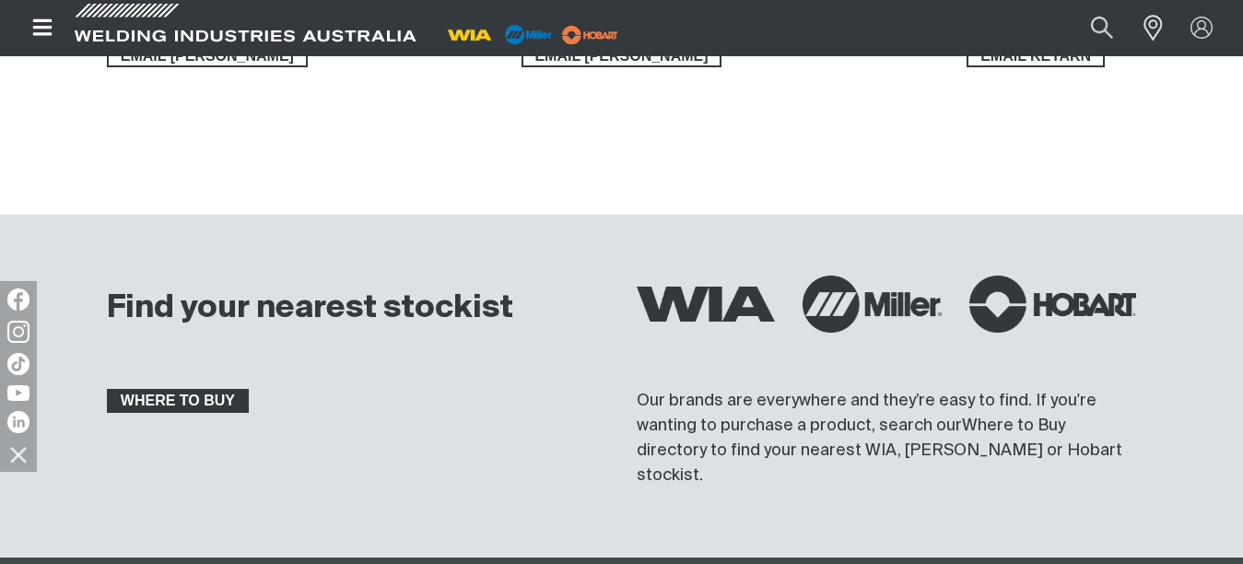
click at [192, 400] on span "WHERE TO BUY" at bounding box center [178, 401] width 138 height 24
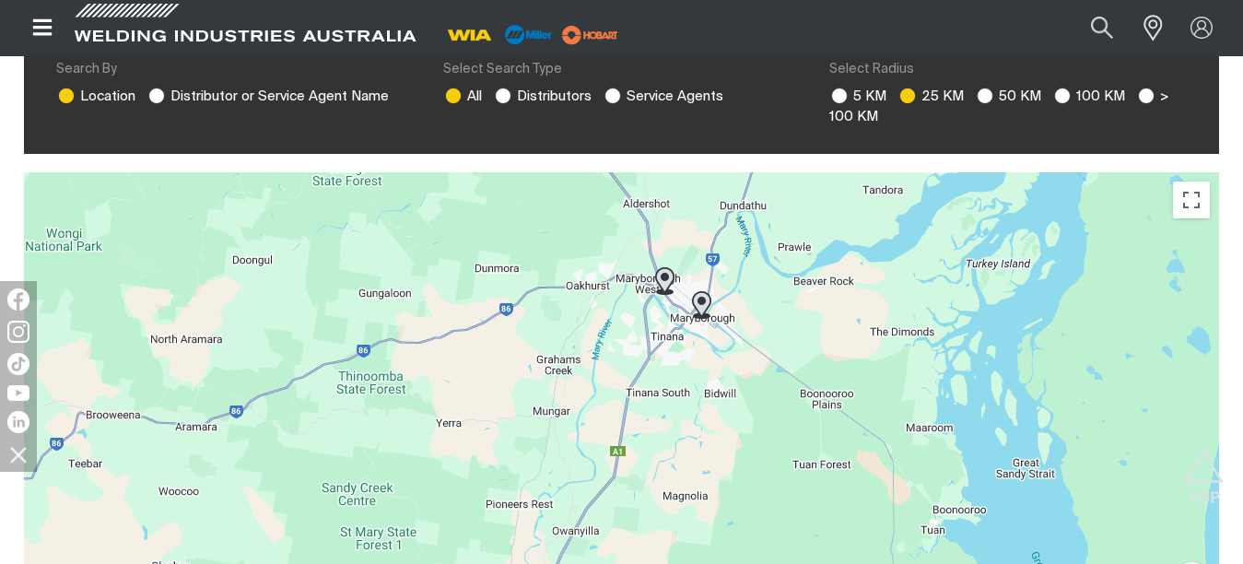
scroll to position [516, 0]
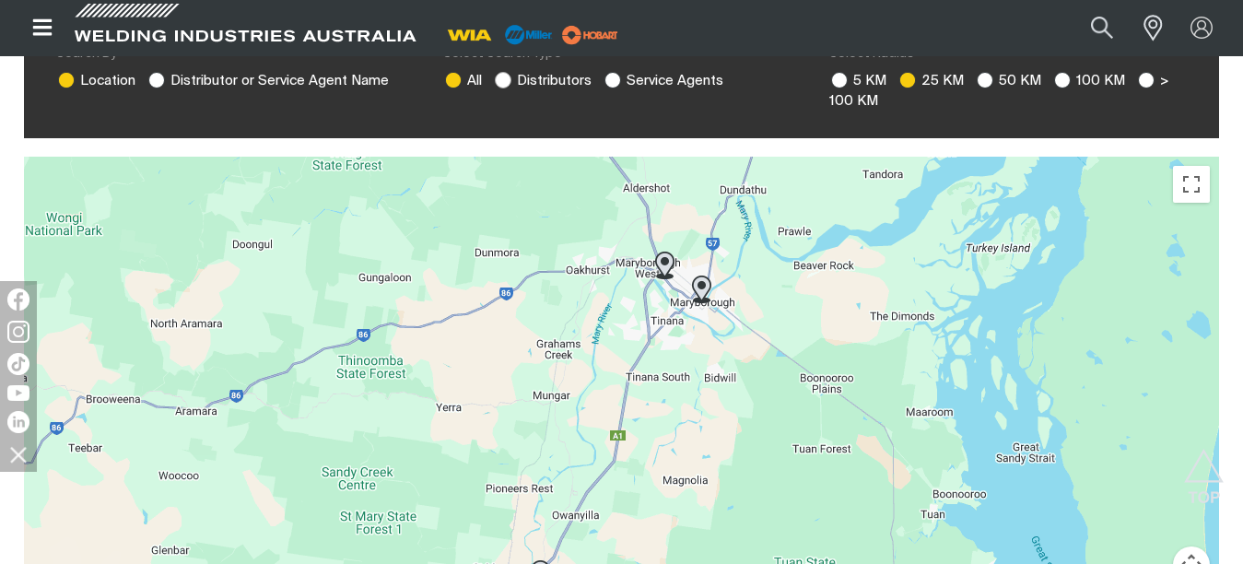
click at [501, 81] on ins at bounding box center [503, 80] width 17 height 17
click at [501, 81] on input "Distributors" at bounding box center [501, 78] width 12 height 12
radio input "true"
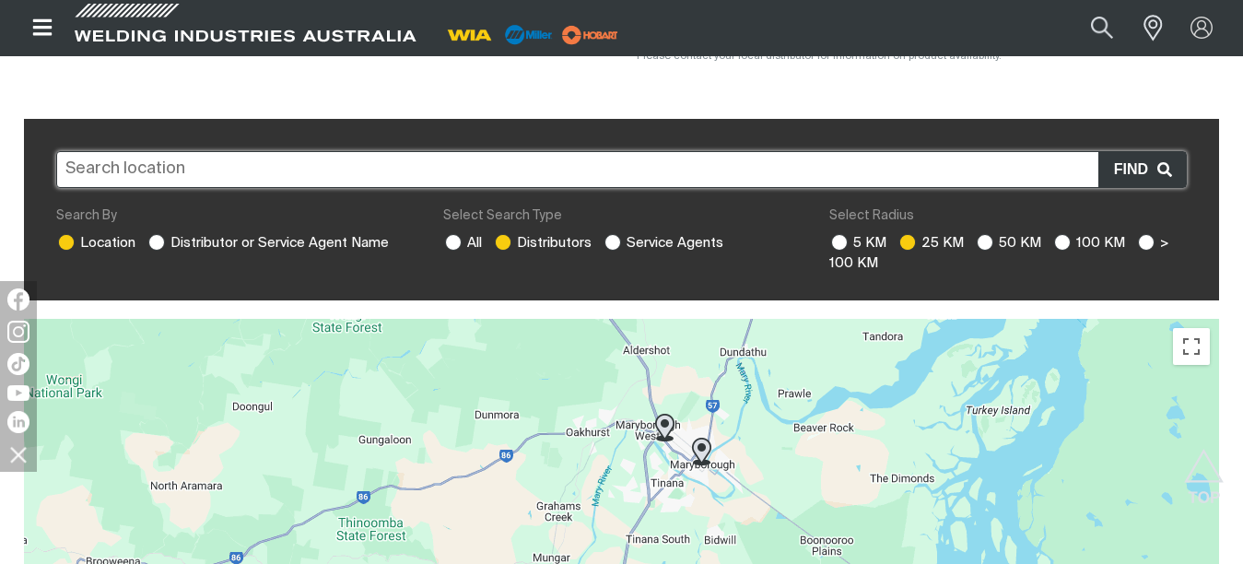
scroll to position [332, 0]
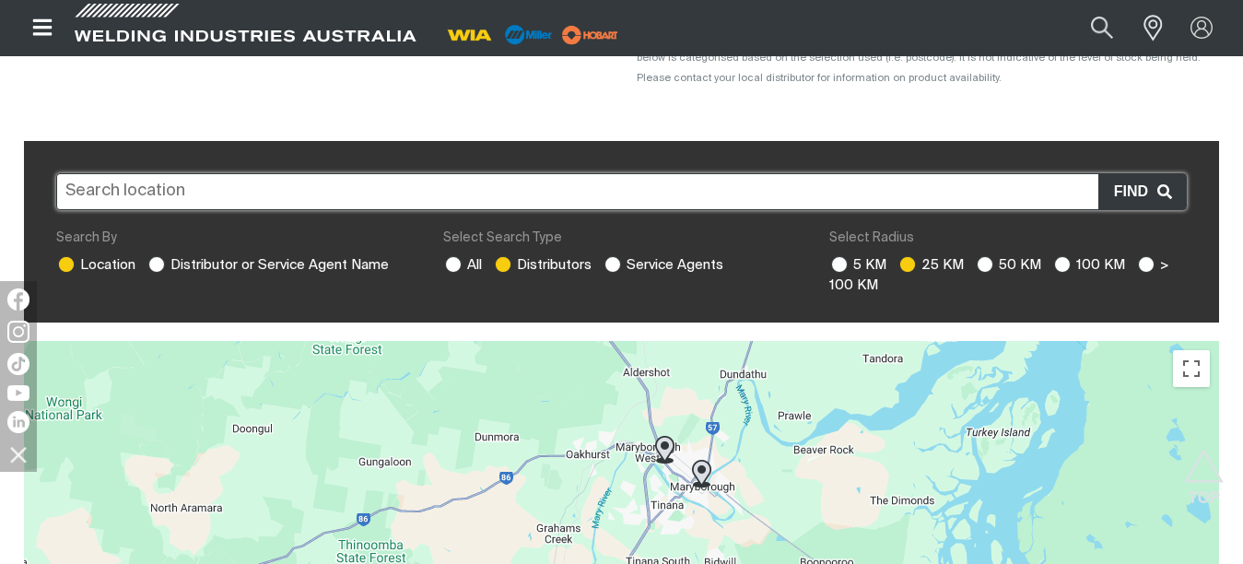
click at [252, 185] on input "text" at bounding box center [621, 191] width 1130 height 37
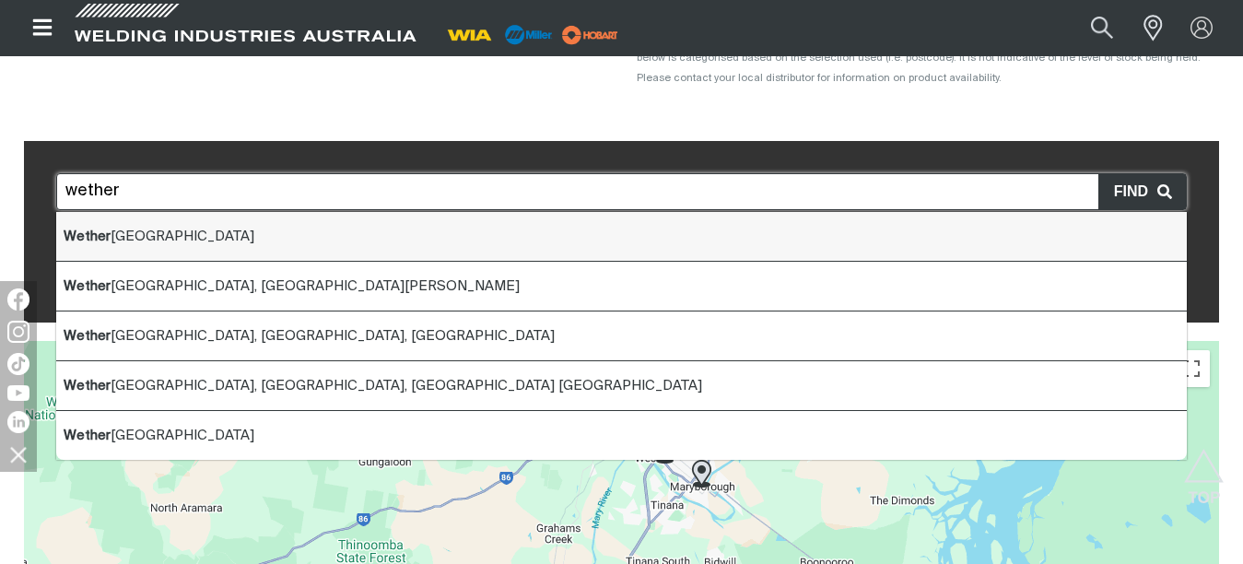
click at [140, 235] on span "[GEOGRAPHIC_DATA]" at bounding box center [159, 236] width 191 height 14
type input "[GEOGRAPHIC_DATA]"
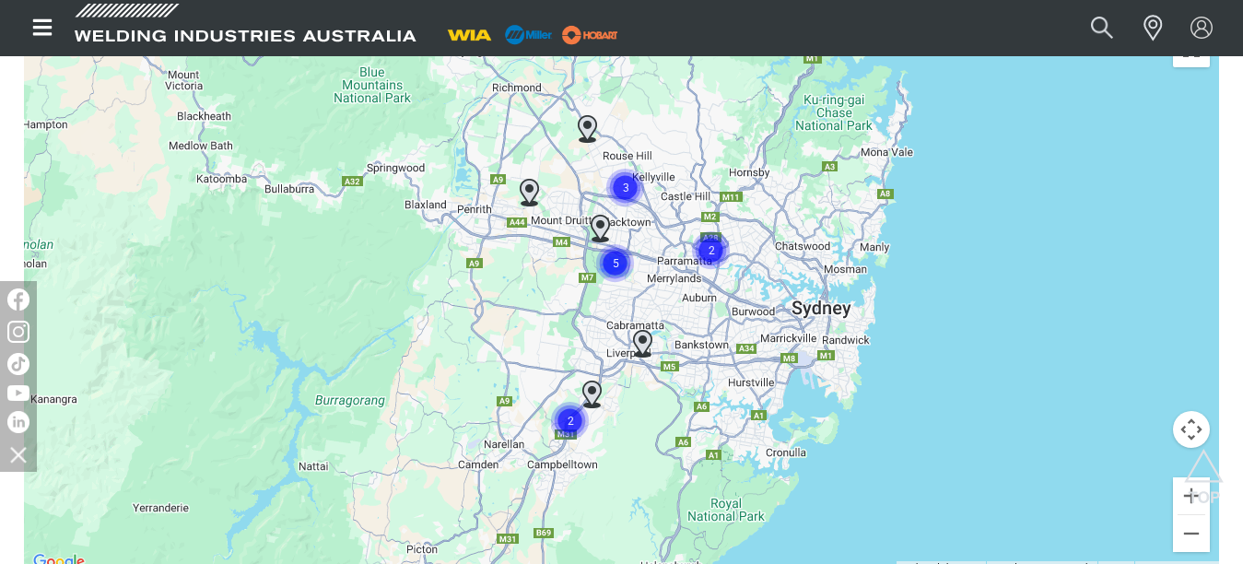
scroll to position [663, 0]
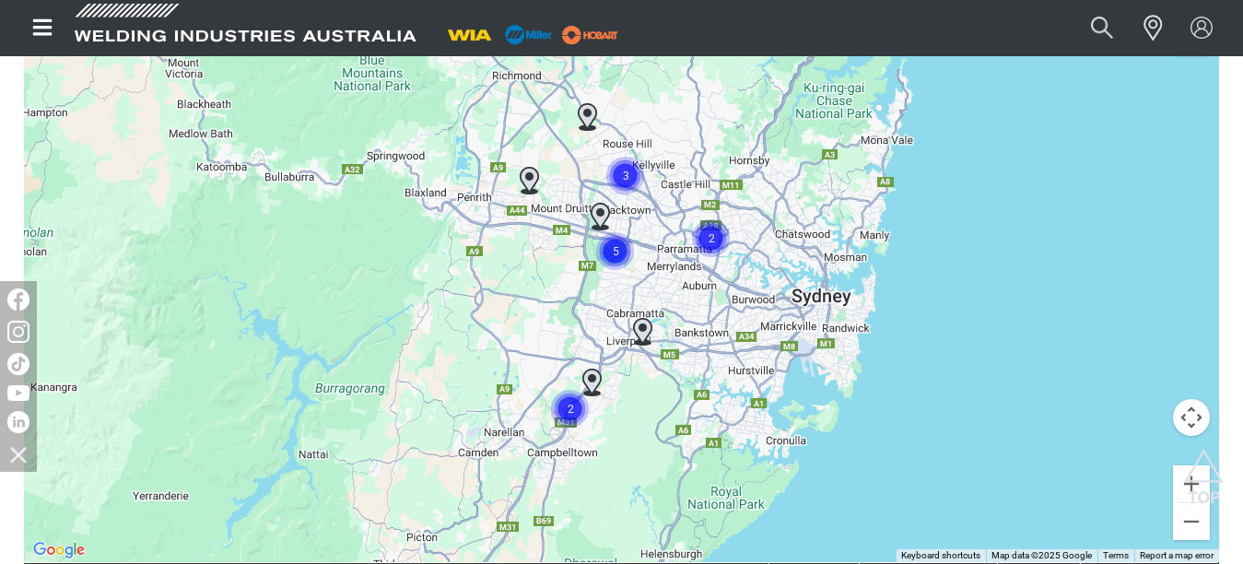
click at [717, 242] on img "Cluster of 2 markers" at bounding box center [710, 237] width 41 height 41
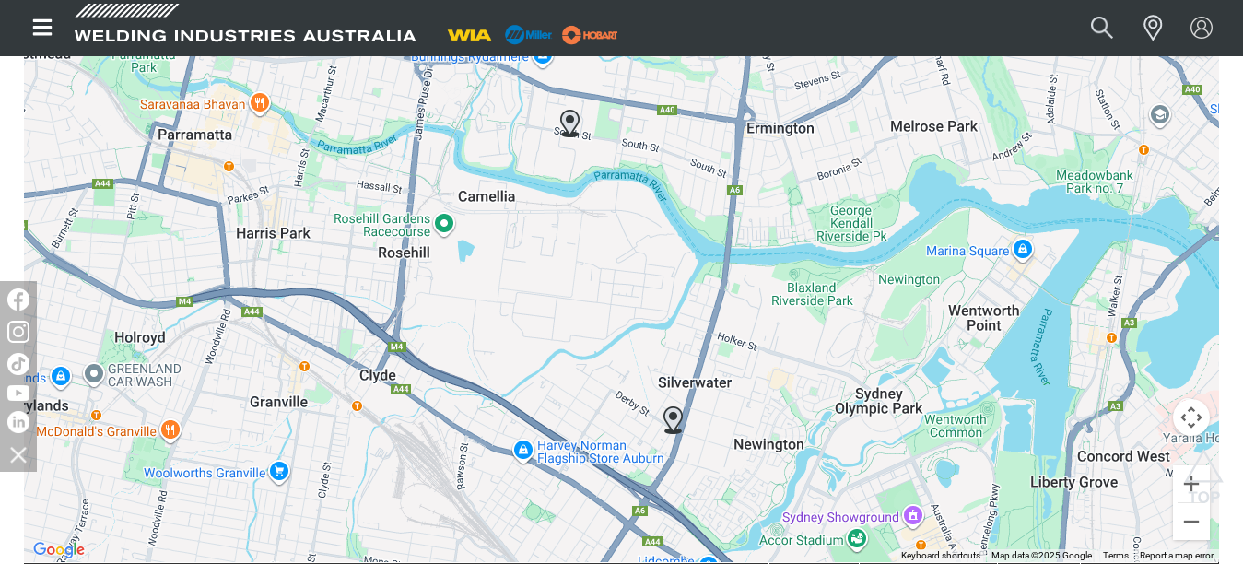
click at [672, 423] on img at bounding box center [672, 420] width 19 height 28
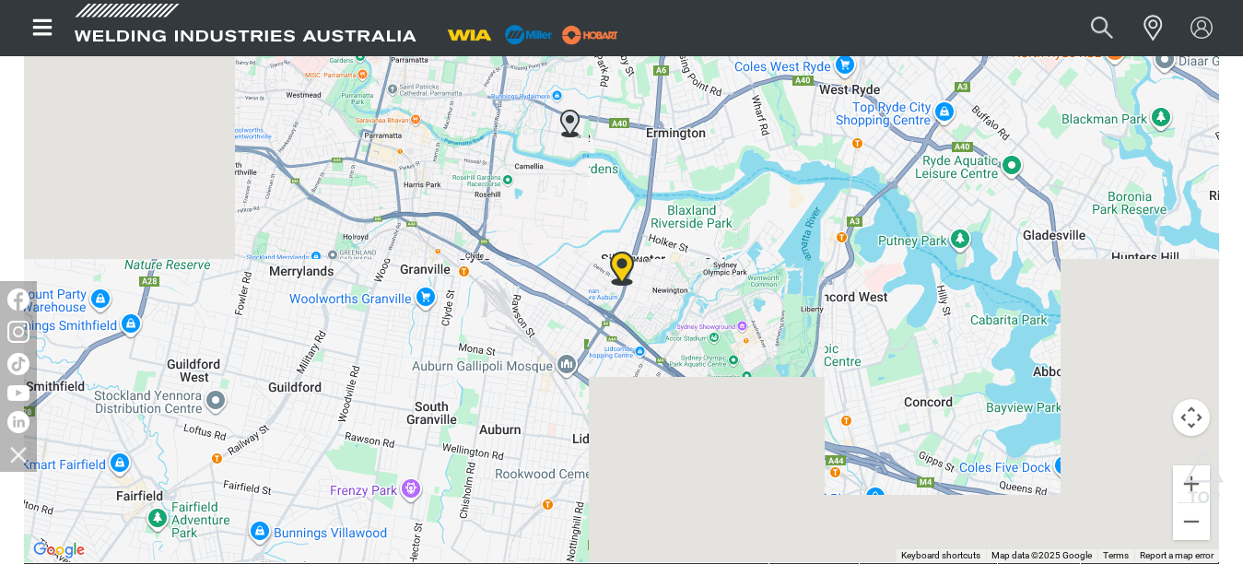
scroll to position [3572, 0]
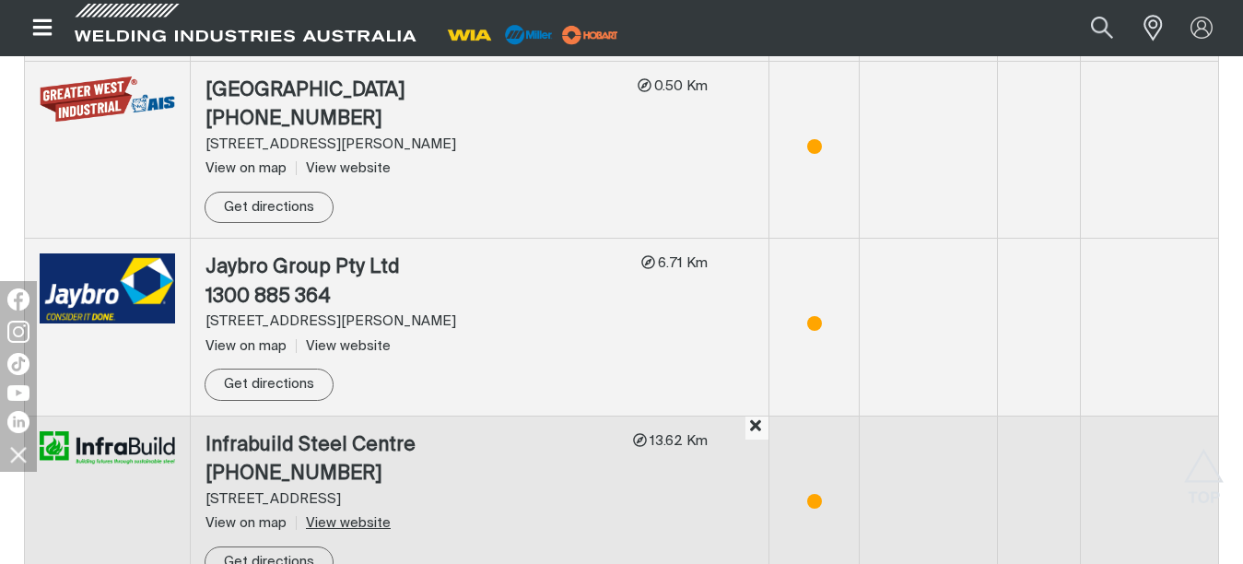
click at [360, 516] on link "View website" at bounding box center [343, 523] width 95 height 14
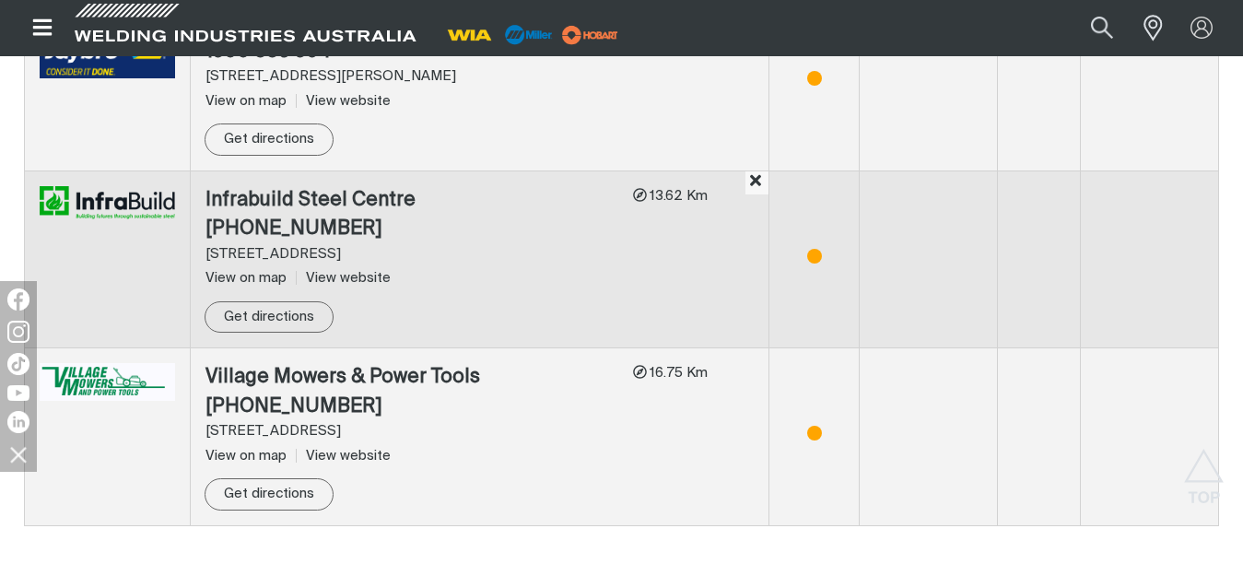
scroll to position [3830, 0]
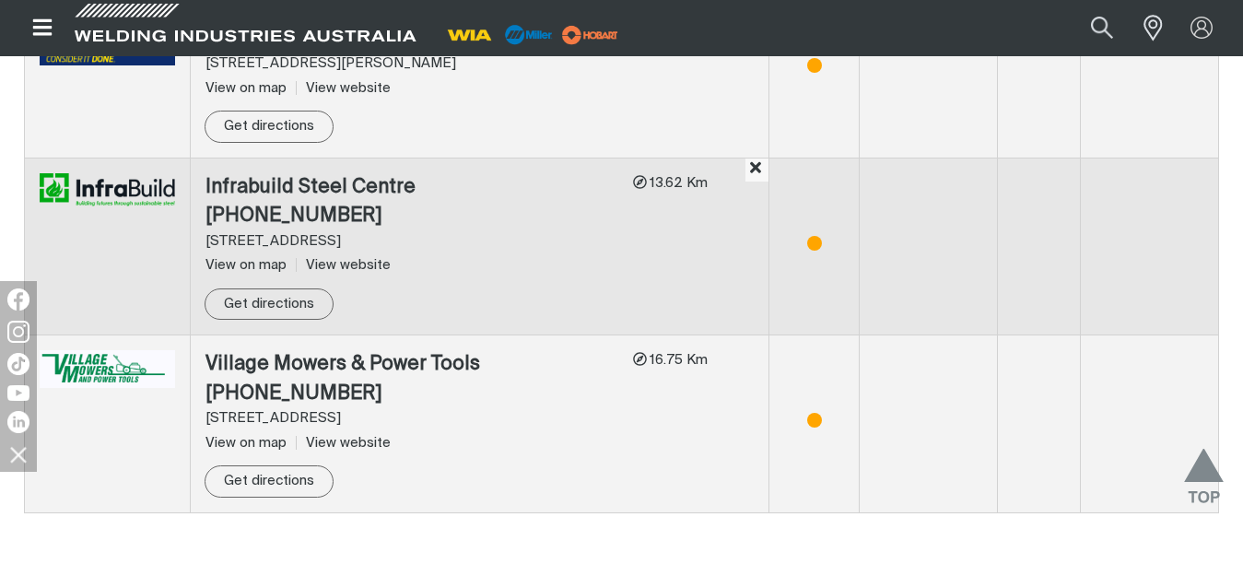
click at [1202, 476] on img "Scroll to top" at bounding box center [1204, 482] width 40 height 67
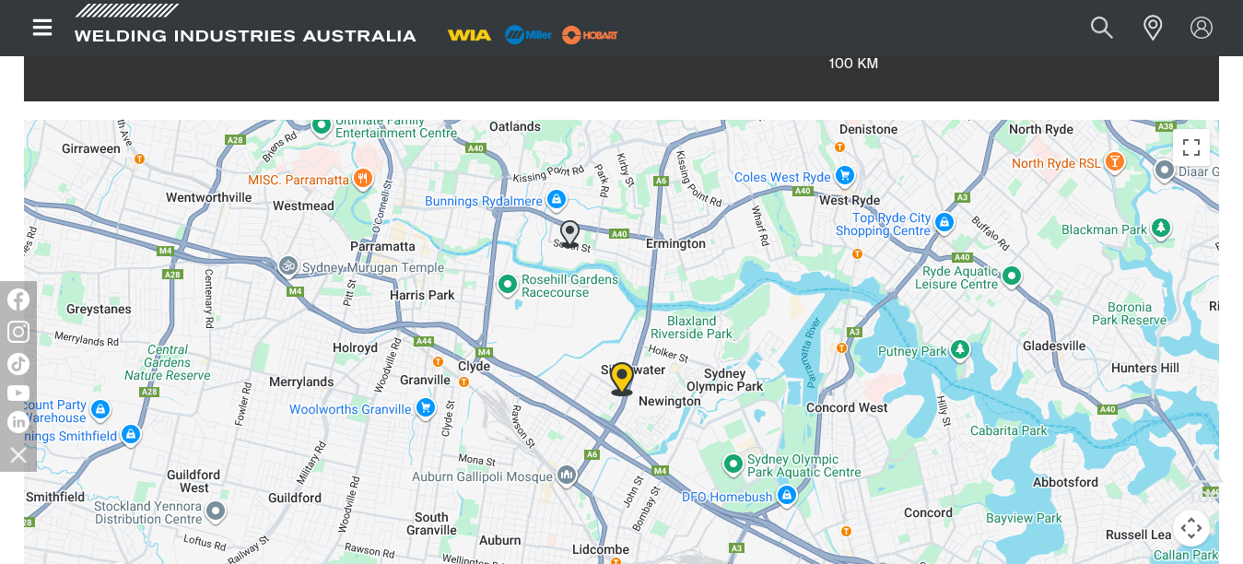
scroll to position [589, 0]
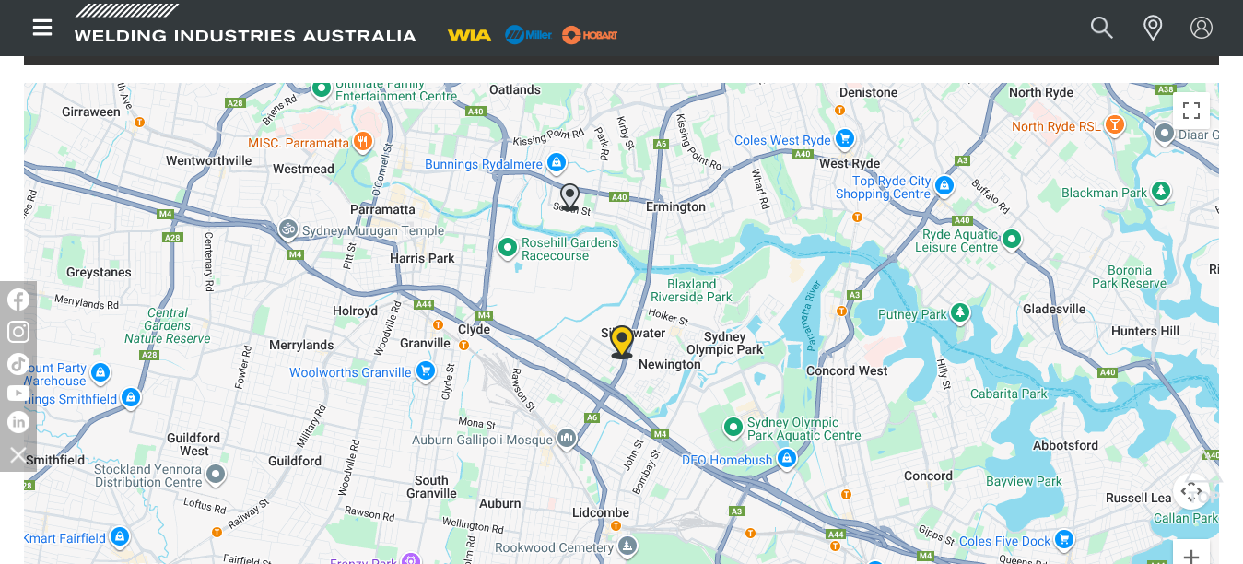
click at [569, 196] on img at bounding box center [569, 197] width 19 height 28
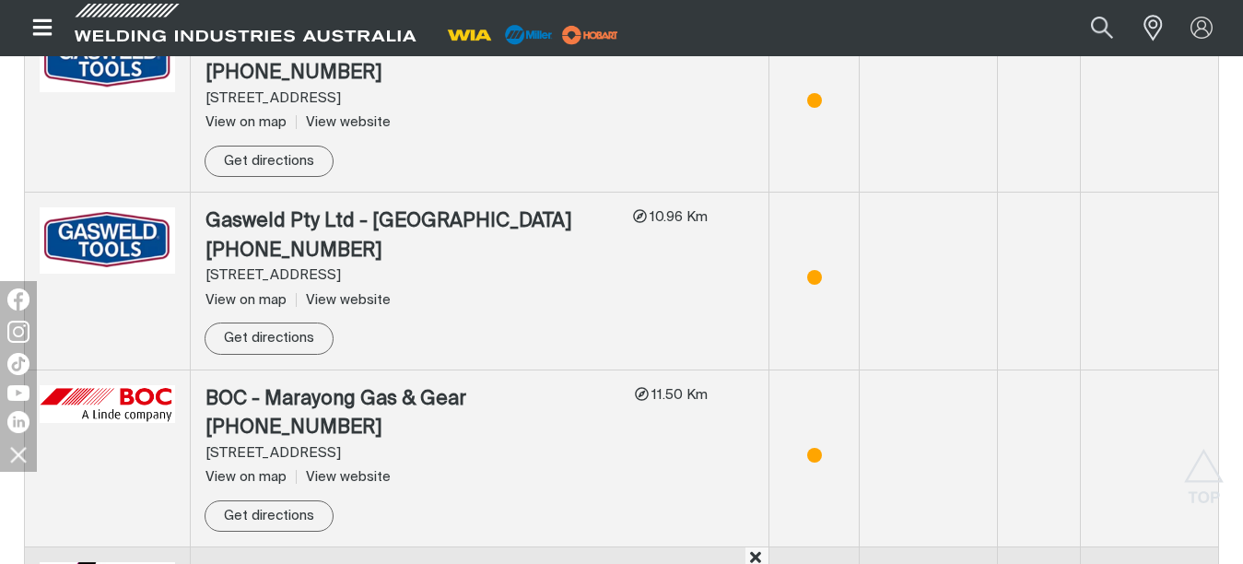
scroll to position [2153, 0]
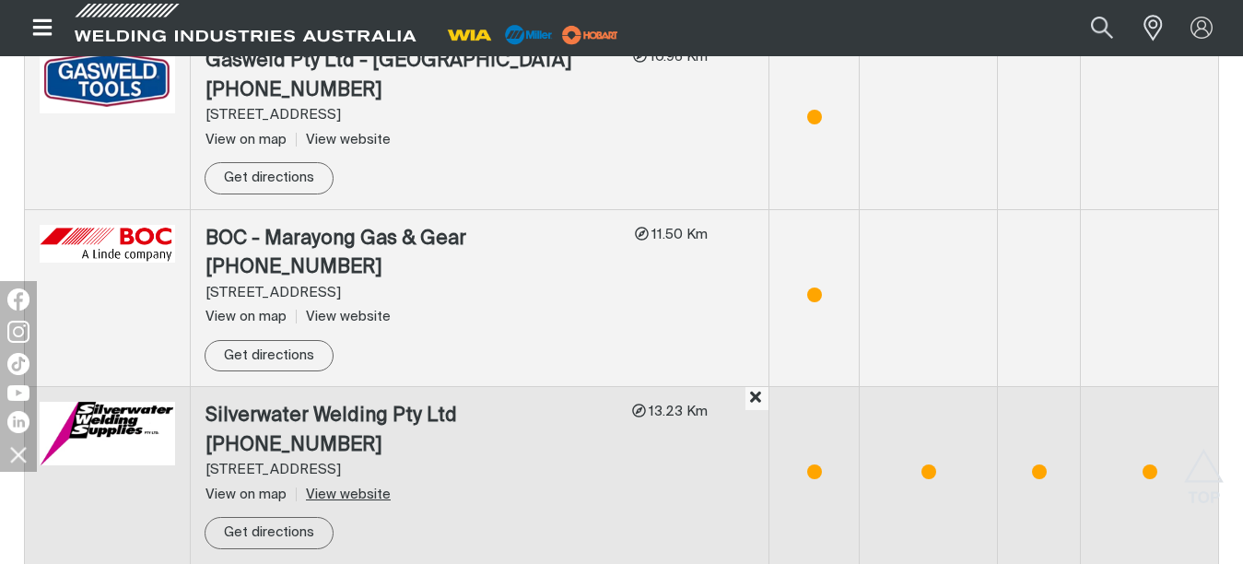
click at [354, 495] on link "View website" at bounding box center [343, 494] width 95 height 14
click at [333, 490] on link "View website" at bounding box center [343, 494] width 95 height 14
